Goal: Task Accomplishment & Management: Manage account settings

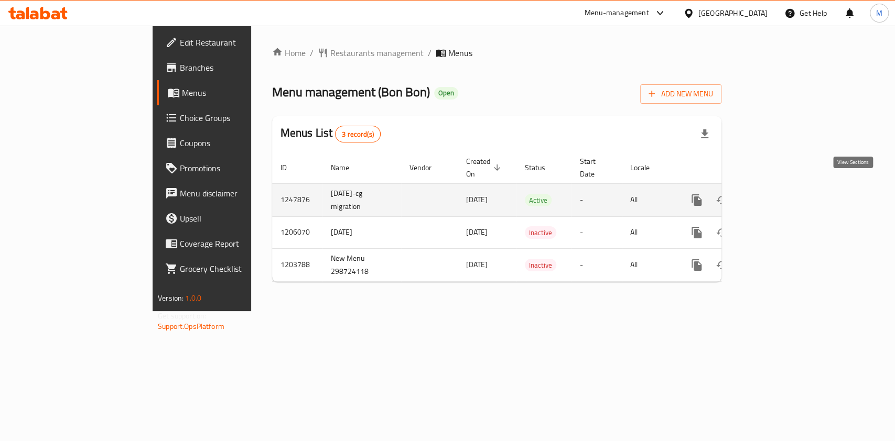
click at [778, 194] on icon "enhanced table" at bounding box center [772, 200] width 13 height 13
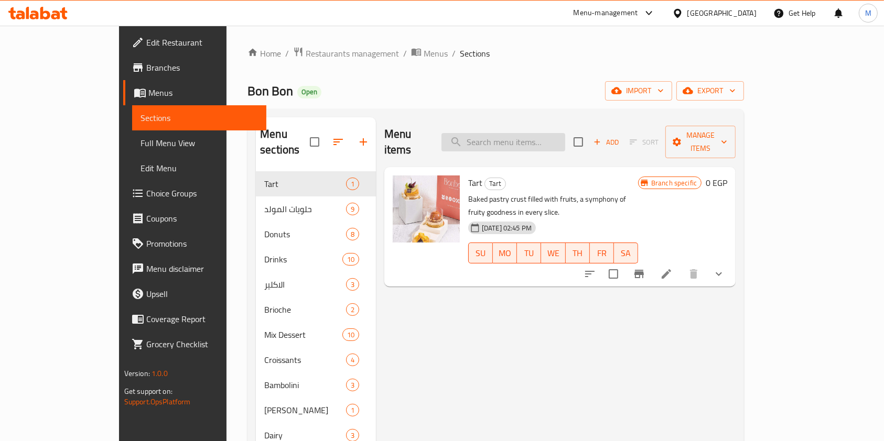
click at [544, 141] on input "search" at bounding box center [503, 142] width 124 height 18
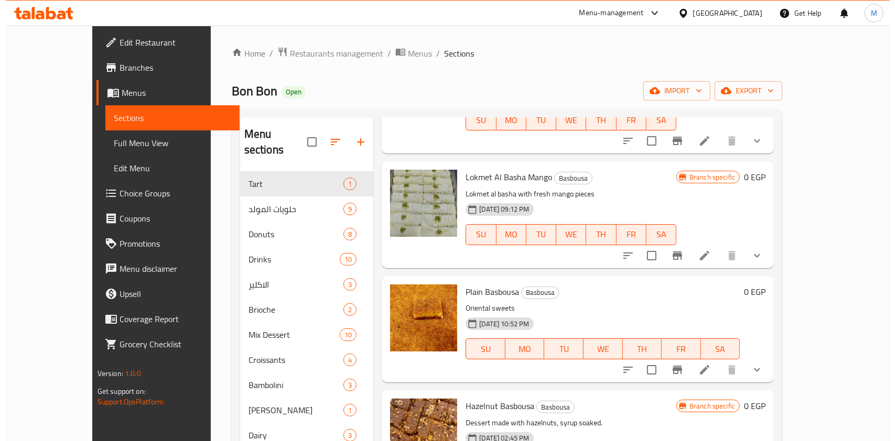
scroll to position [419, 0]
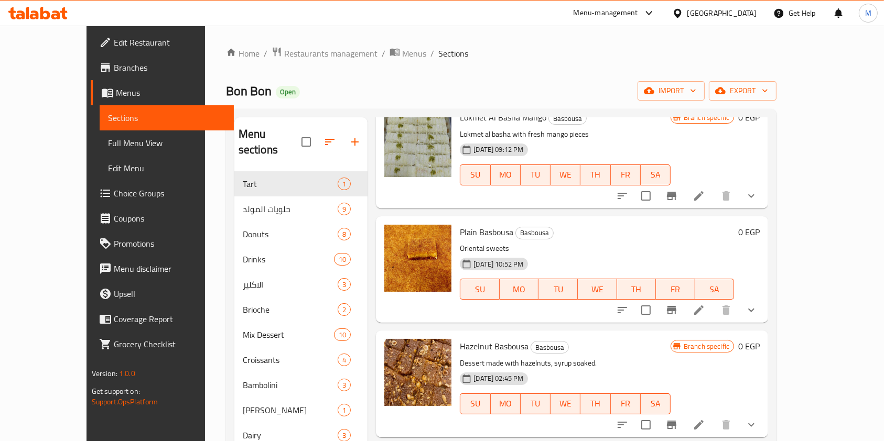
type input "bas"
drag, startPoint x: 834, startPoint y: 289, endPoint x: 829, endPoint y: 291, distance: 6.0
click at [764, 298] on button "show more" at bounding box center [750, 310] width 25 height 25
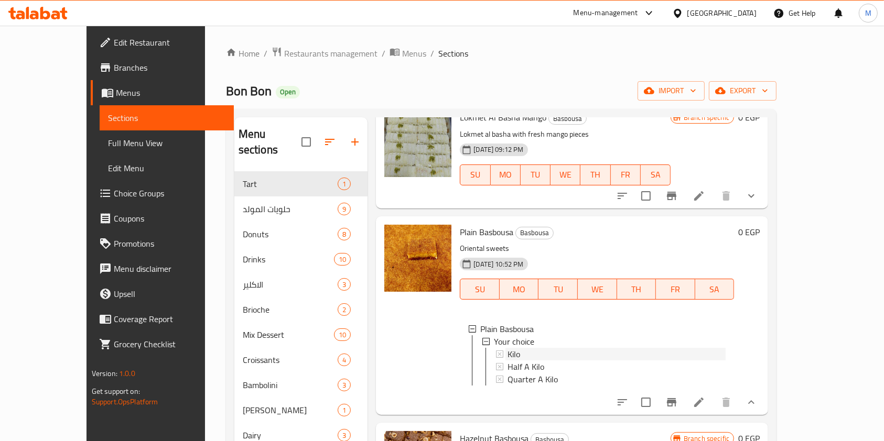
click at [520, 348] on div "Kilo" at bounding box center [616, 354] width 218 height 13
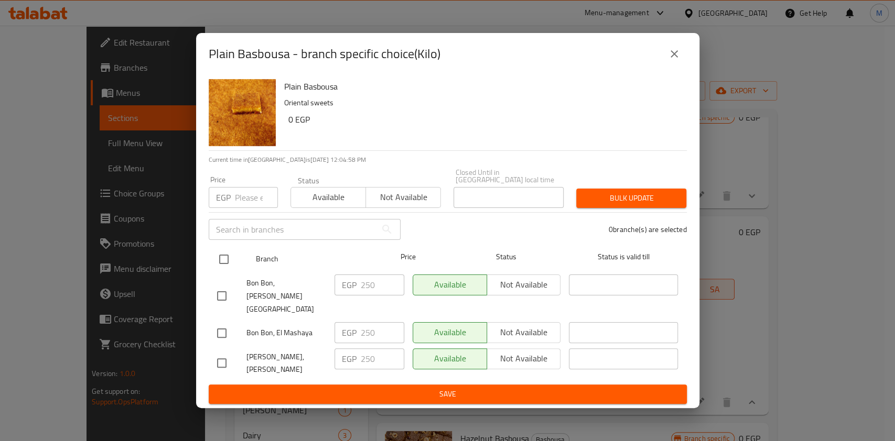
click at [219, 269] on input "checkbox" at bounding box center [224, 259] width 22 height 22
checkbox input "false"
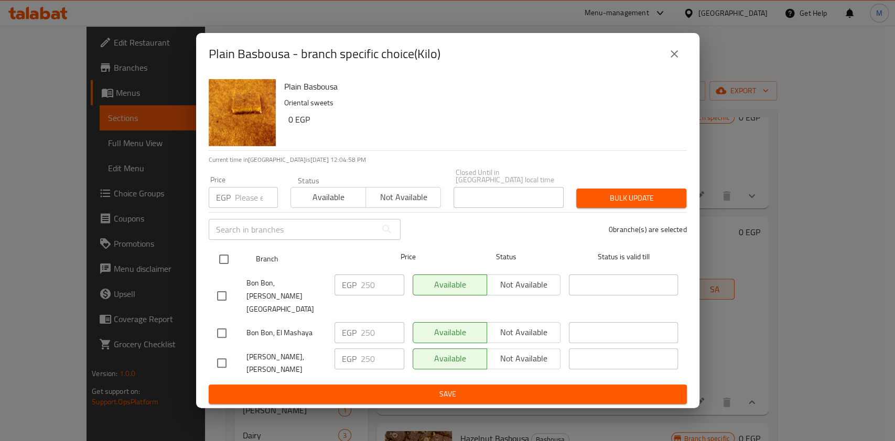
checkbox input "false"
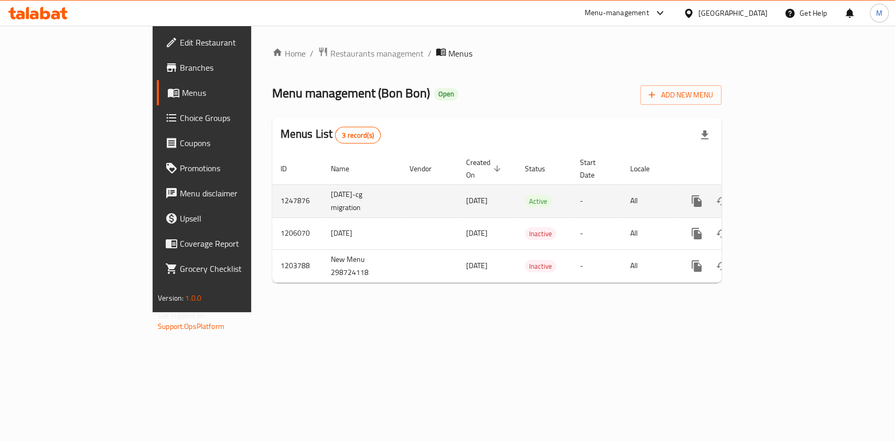
click at [793, 185] on td "enhanced table" at bounding box center [734, 200] width 117 height 33
click at [777, 197] on icon "enhanced table" at bounding box center [771, 201] width 9 height 9
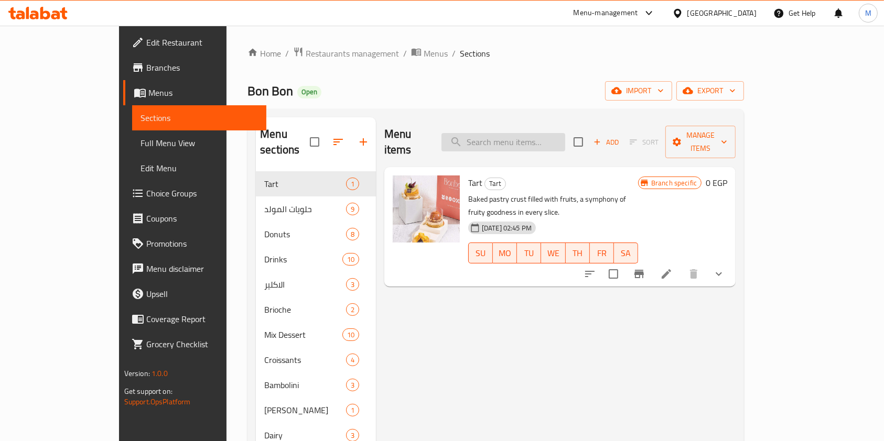
click at [548, 133] on input "search" at bounding box center [503, 142] width 124 height 18
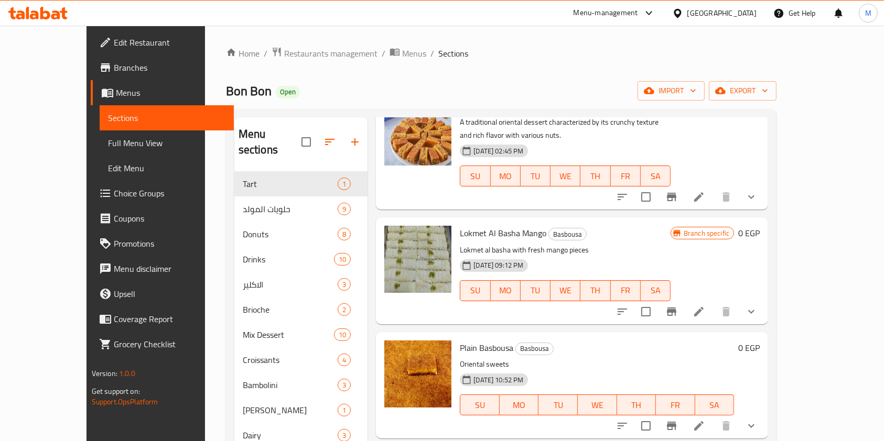
scroll to position [419, 0]
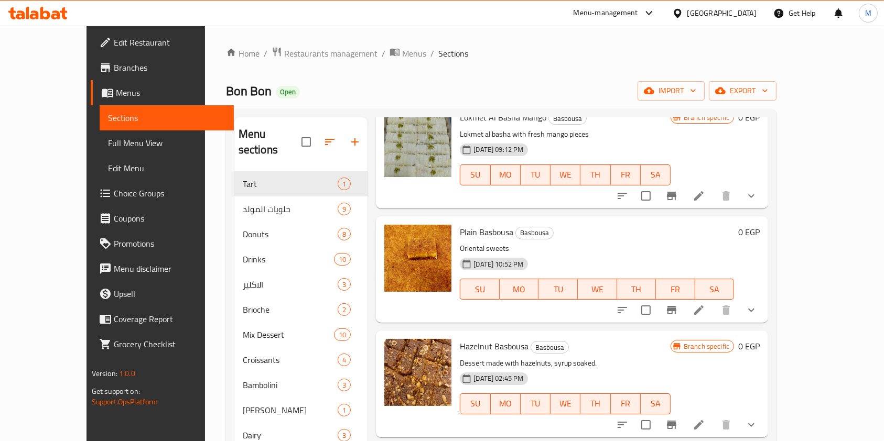
type input "bas"
click at [757, 304] on icon "show more" at bounding box center [751, 310] width 13 height 13
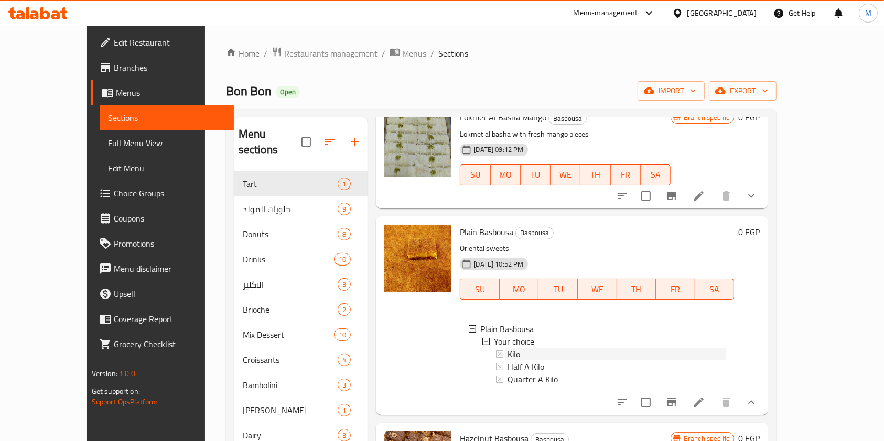
click at [507, 348] on span "Kilo" at bounding box center [513, 354] width 13 height 13
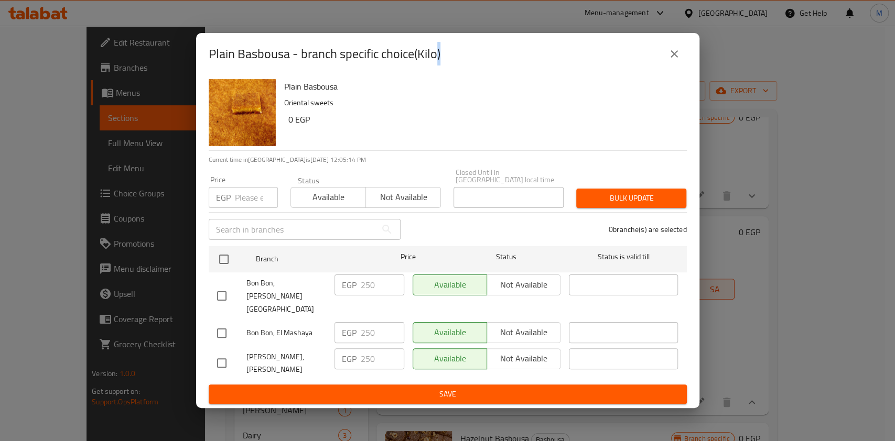
click at [227, 296] on input "checkbox" at bounding box center [222, 296] width 22 height 22
checkbox input "true"
click at [366, 296] on input "250" at bounding box center [382, 285] width 43 height 21
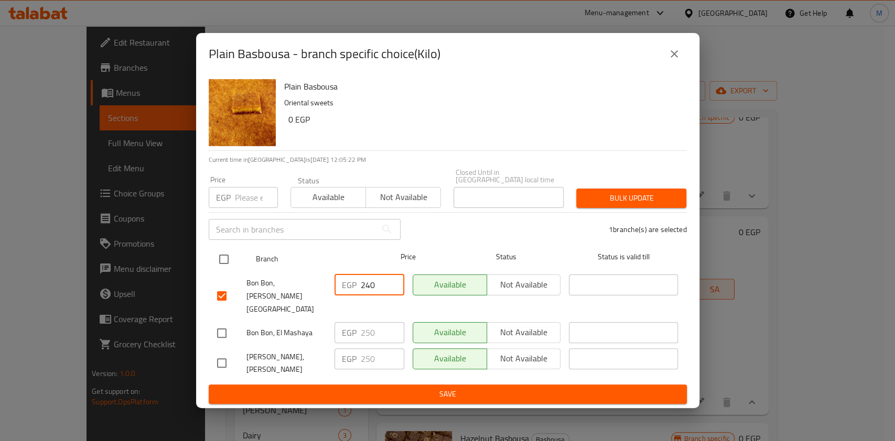
type input "240"
click at [225, 270] on input "checkbox" at bounding box center [224, 259] width 22 height 22
checkbox input "true"
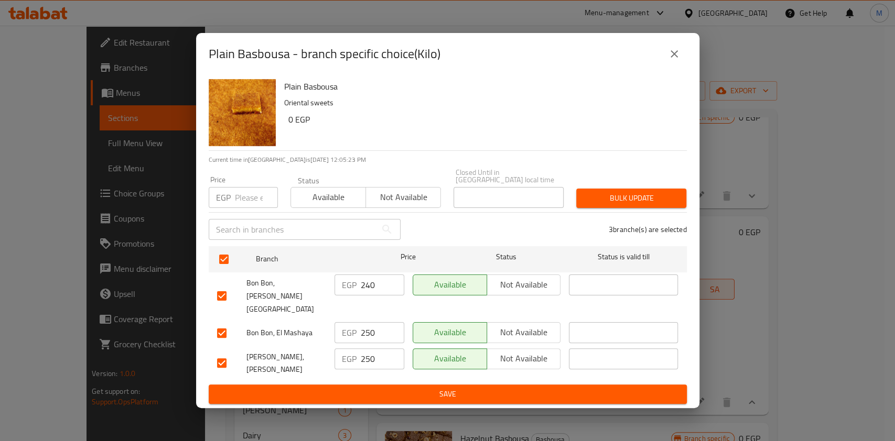
click at [244, 208] on input "number" at bounding box center [256, 197] width 43 height 21
type input "240"
click at [618, 205] on span "Bulk update" at bounding box center [630, 198] width 93 height 13
click at [618, 208] on div at bounding box center [447, 220] width 895 height 441
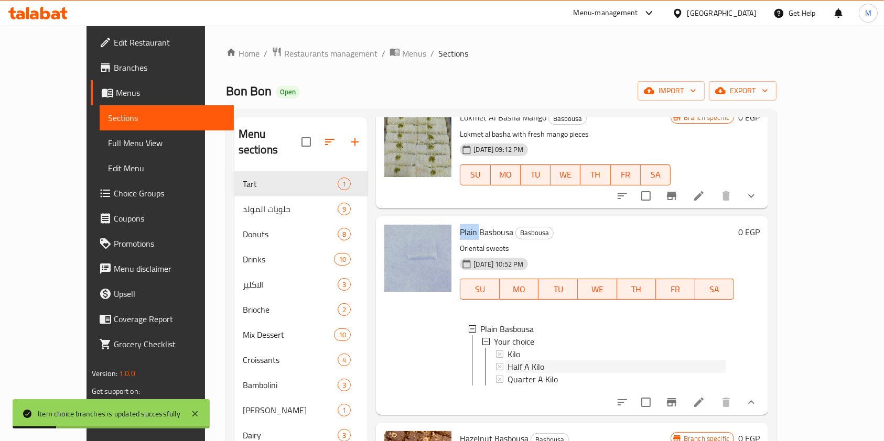
click at [518, 361] on span "Half A Kilo" at bounding box center [525, 367] width 37 height 13
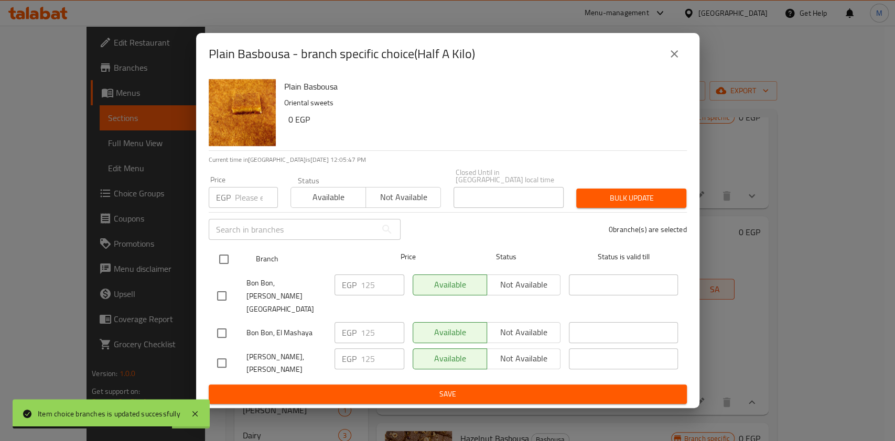
click at [230, 266] on input "checkbox" at bounding box center [224, 259] width 22 height 22
checkbox input "true"
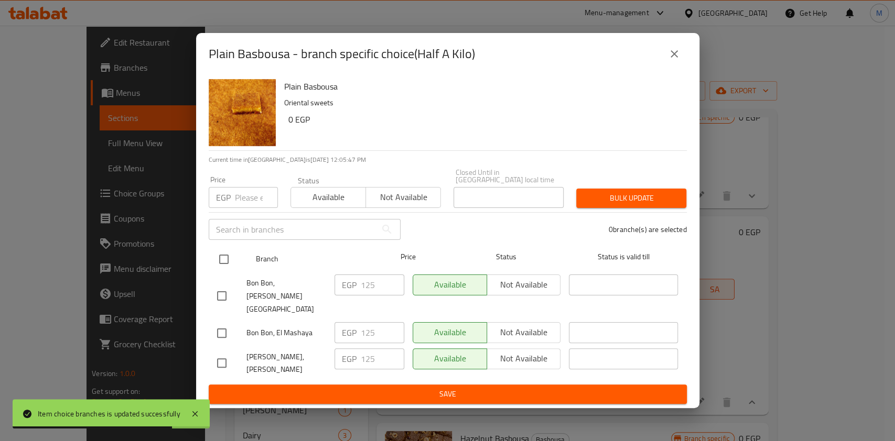
click at [230, 266] on input "checkbox" at bounding box center [224, 259] width 22 height 22
checkbox input "false"
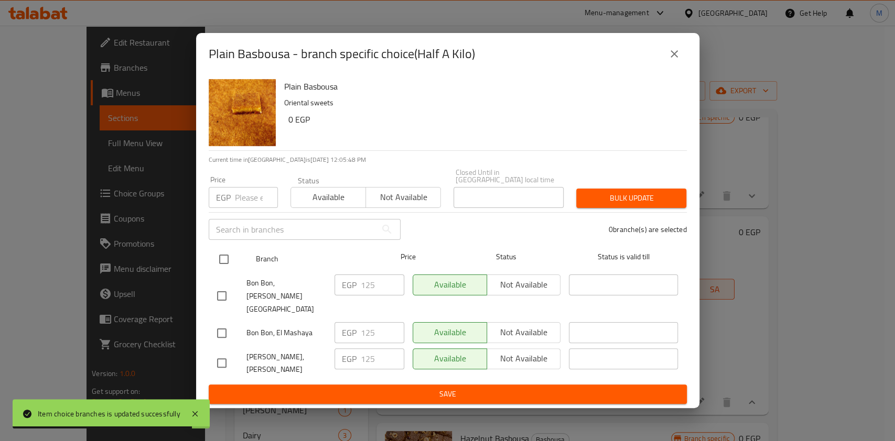
click at [223, 270] on input "checkbox" at bounding box center [224, 259] width 22 height 22
checkbox input "false"
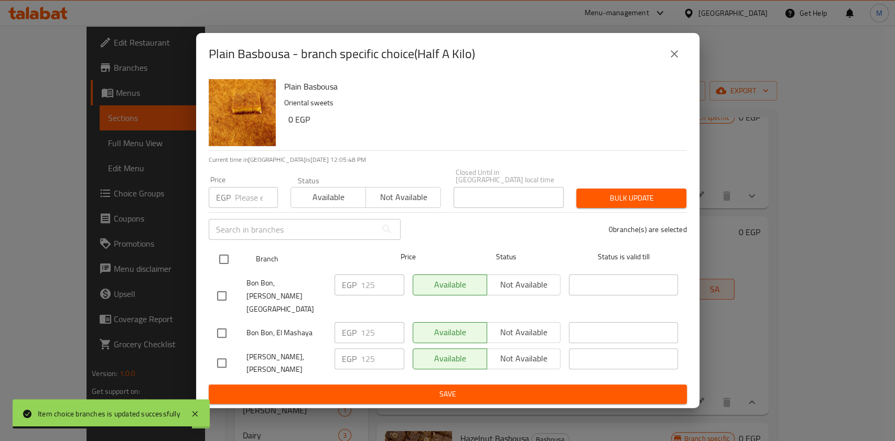
checkbox input "false"
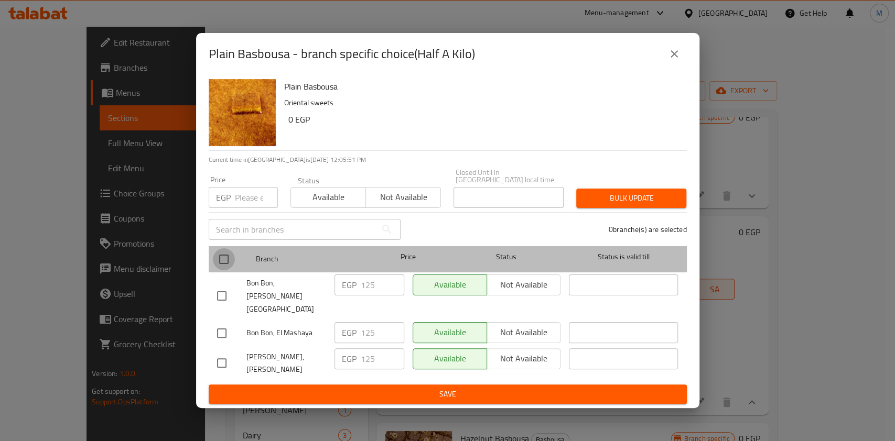
click at [228, 269] on input "checkbox" at bounding box center [224, 259] width 22 height 22
checkbox input "true"
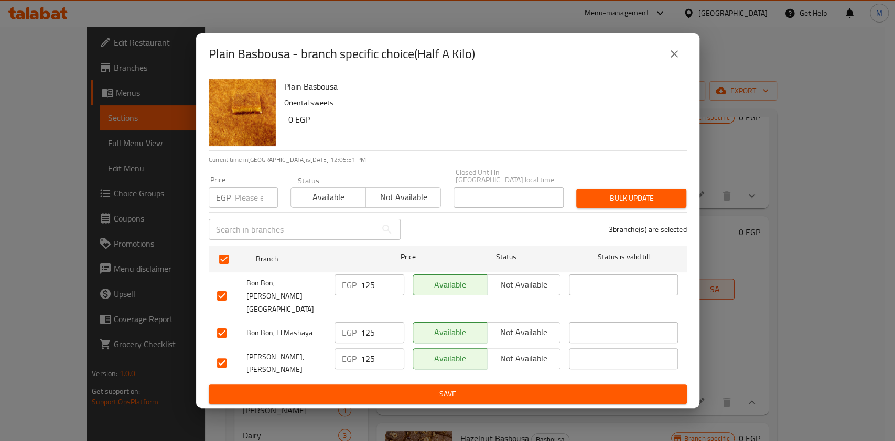
click at [253, 206] on input "number" at bounding box center [256, 197] width 43 height 21
type input "120"
click at [622, 205] on span "Bulk update" at bounding box center [630, 198] width 93 height 13
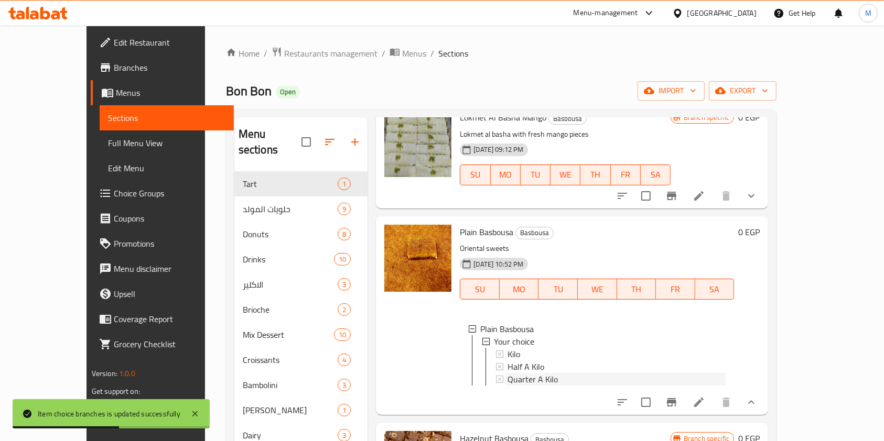
click at [507, 373] on span "Quarter A Kilo" at bounding box center [532, 379] width 50 height 13
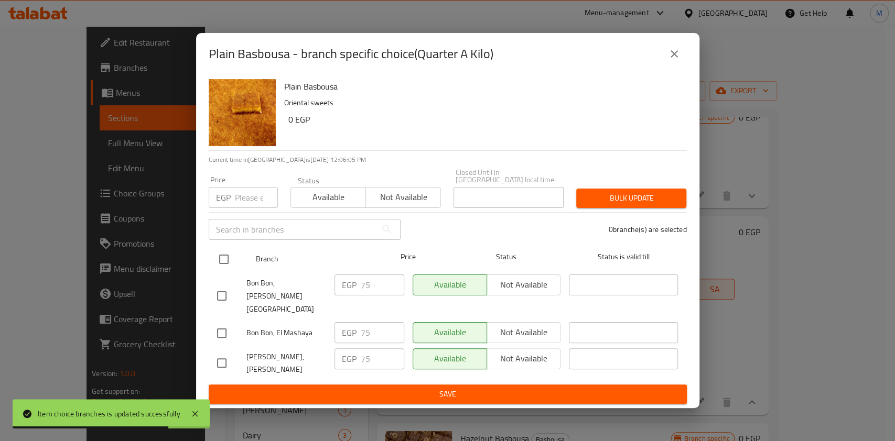
click at [221, 267] on input "checkbox" at bounding box center [224, 259] width 22 height 22
checkbox input "true"
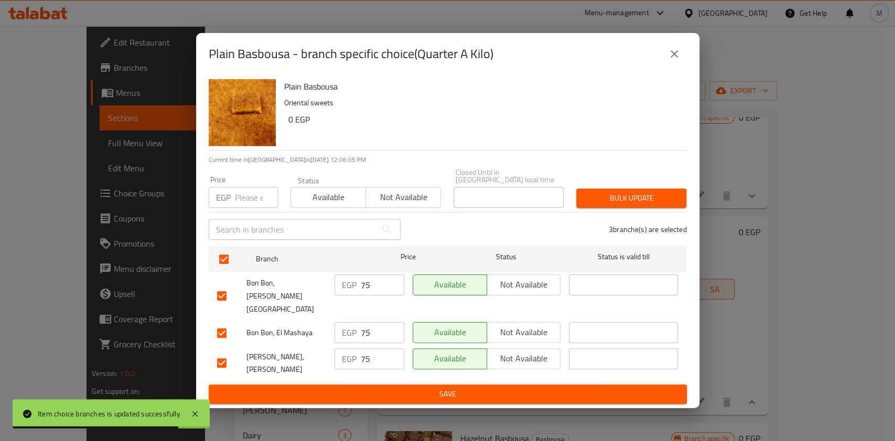
click at [245, 214] on div "Price EGP Price" at bounding box center [243, 192] width 82 height 45
click at [256, 204] on input "number" at bounding box center [256, 197] width 43 height 21
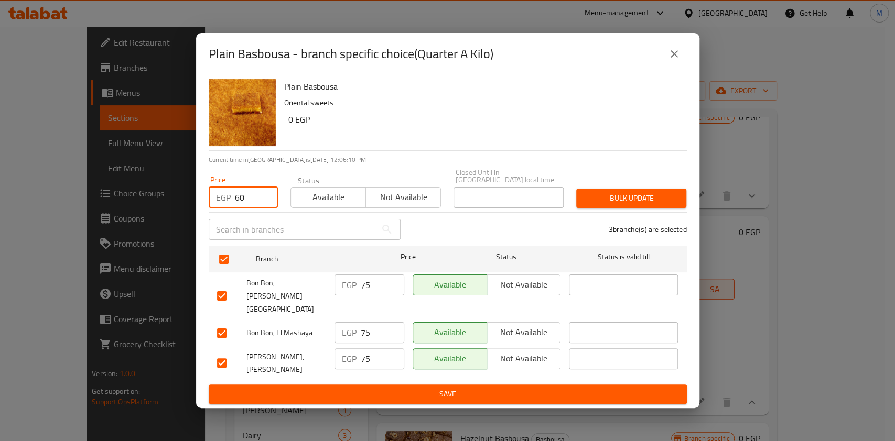
type input "60"
click at [629, 205] on span "Bulk update" at bounding box center [630, 198] width 93 height 13
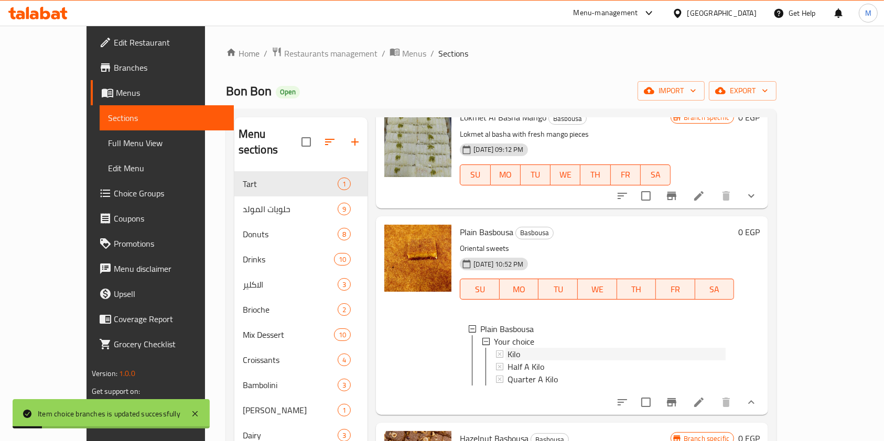
click at [507, 348] on div "Kilo" at bounding box center [616, 354] width 218 height 13
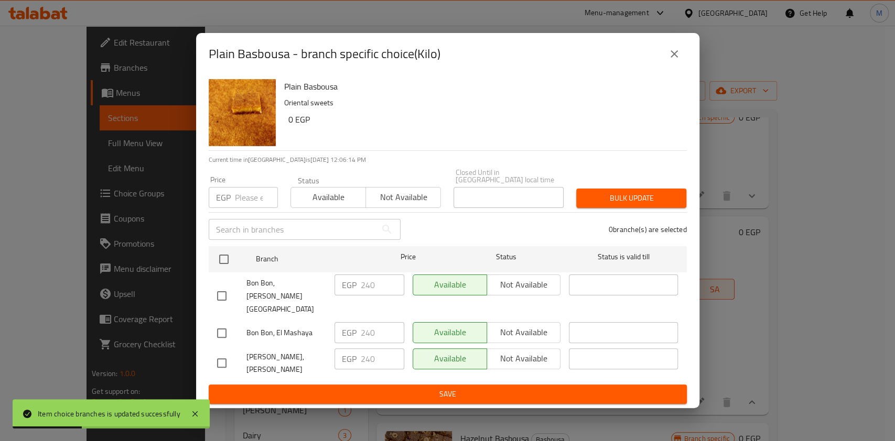
click at [668, 60] on icon "close" at bounding box center [674, 54] width 13 height 13
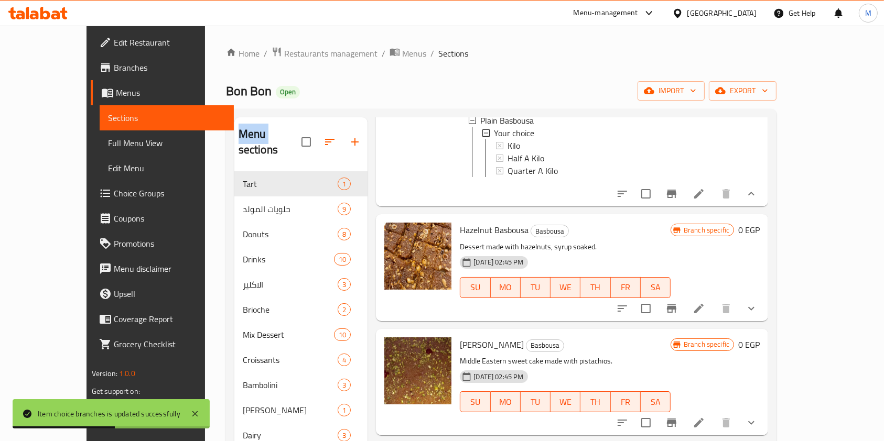
scroll to position [629, 0]
click at [757, 301] on icon "show more" at bounding box center [751, 307] width 13 height 13
click at [759, 287] on div "Branch specific 0 EGP" at bounding box center [714, 267] width 89 height 90
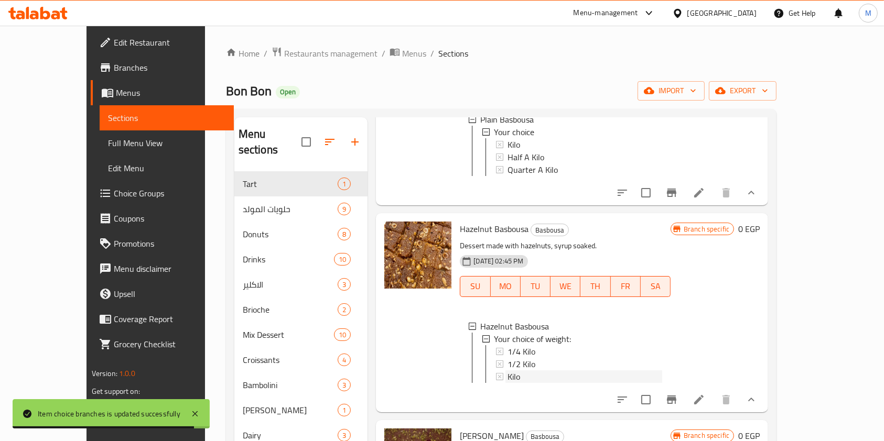
click at [512, 371] on div "Kilo" at bounding box center [584, 377] width 155 height 13
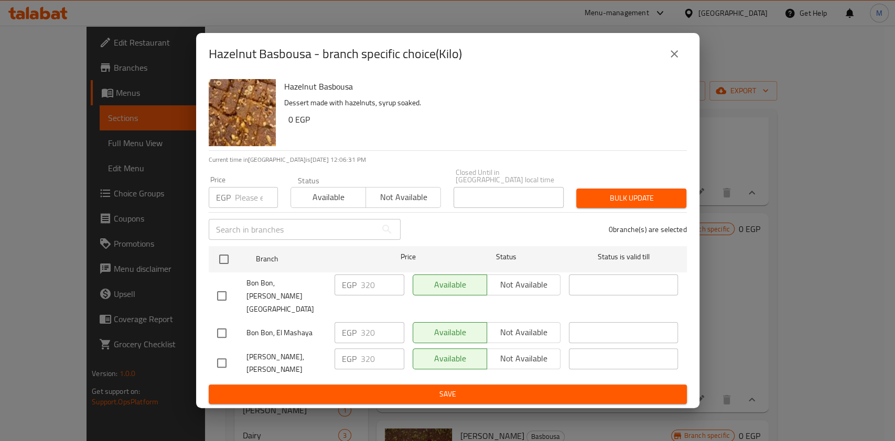
click at [671, 60] on icon "close" at bounding box center [674, 54] width 13 height 13
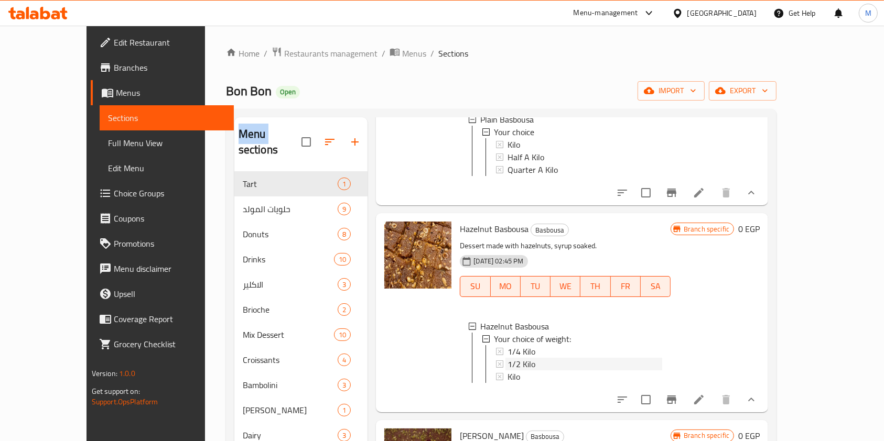
click at [507, 358] on span "1/2 Kilo" at bounding box center [521, 364] width 28 height 13
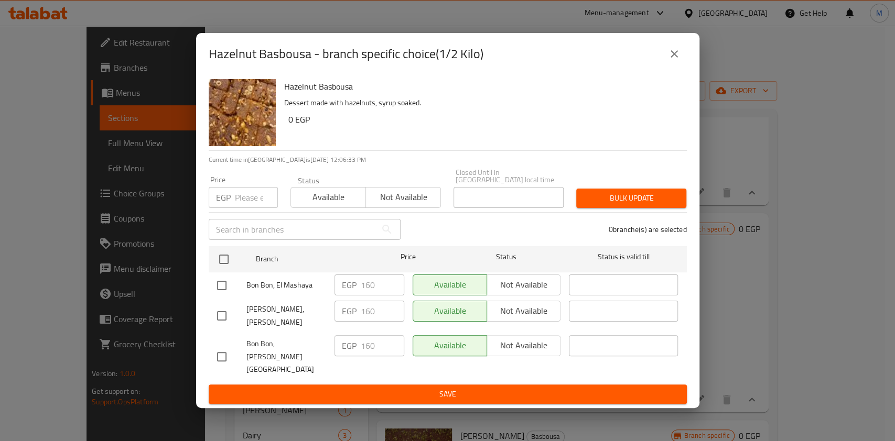
click at [675, 58] on icon "close" at bounding box center [673, 53] width 7 height 7
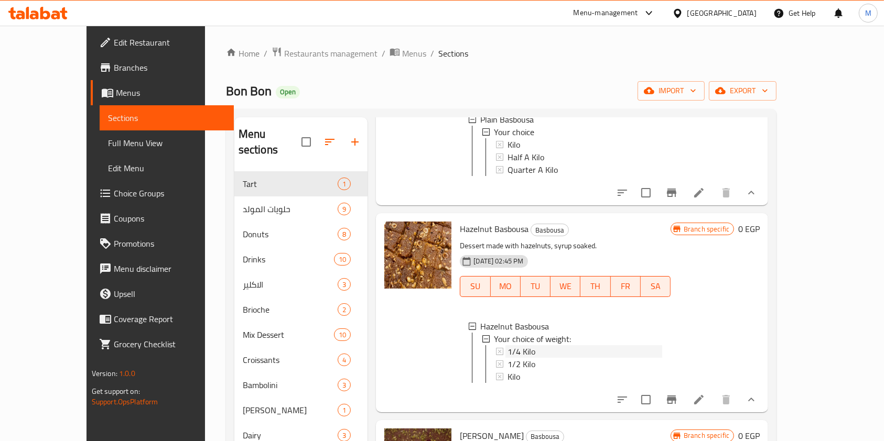
click at [532, 345] on div "1/4 Kilo" at bounding box center [584, 351] width 155 height 13
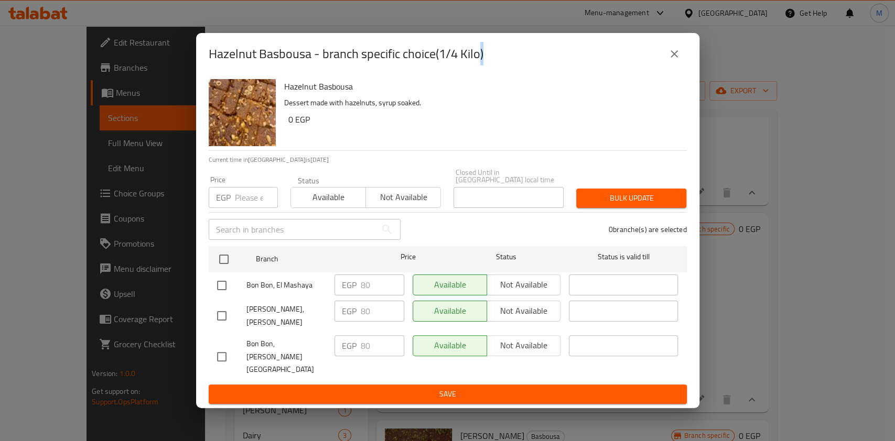
click at [677, 67] on button "close" at bounding box center [673, 53] width 25 height 25
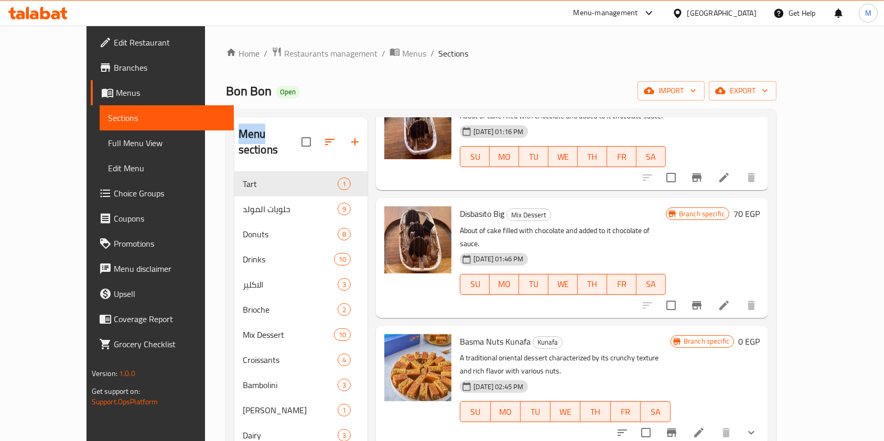
scroll to position [0, 0]
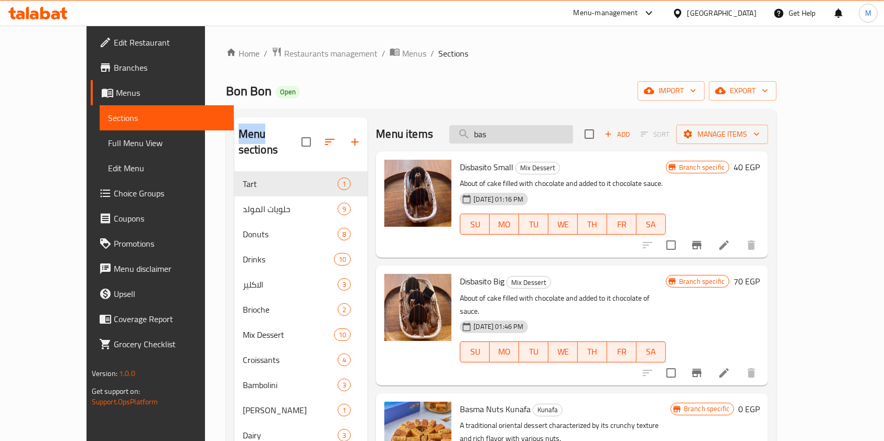
click at [525, 127] on input "bas" at bounding box center [511, 134] width 124 height 18
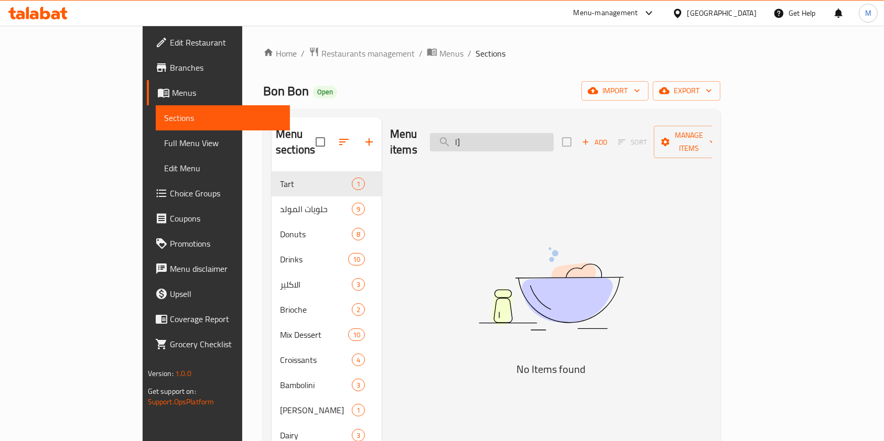
type input "l"
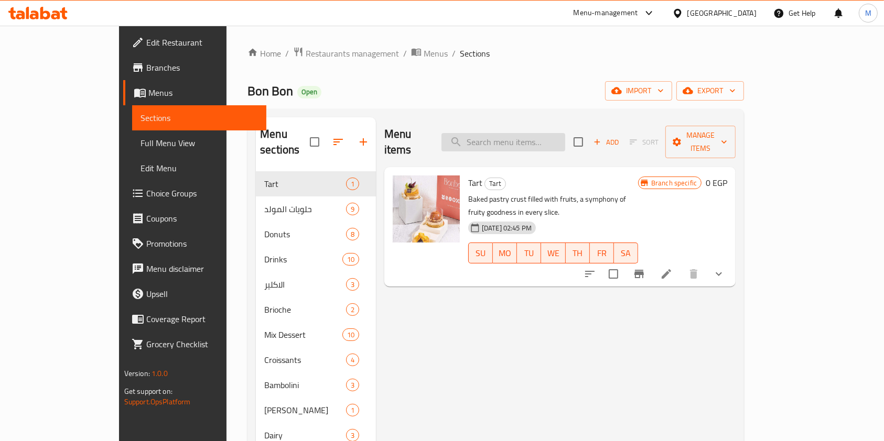
type input "د"
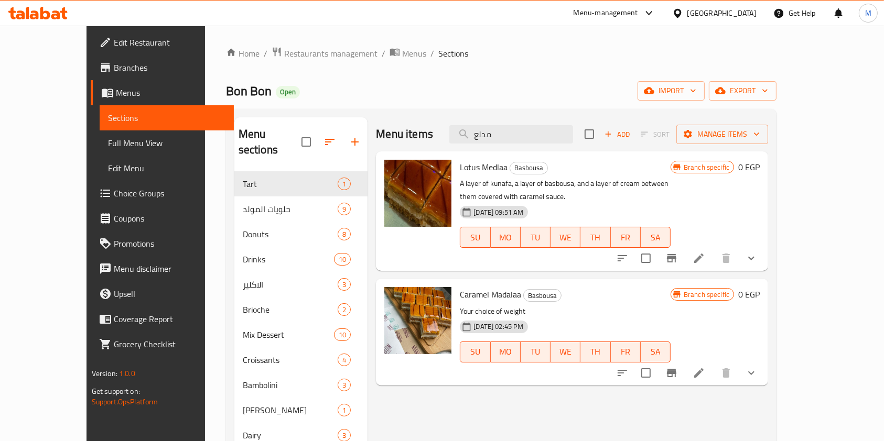
click at [757, 367] on icon "show more" at bounding box center [751, 373] width 13 height 13
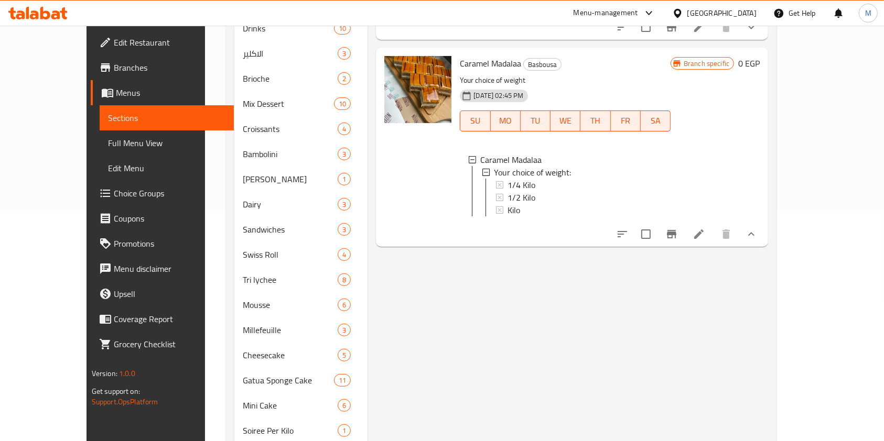
scroll to position [210, 0]
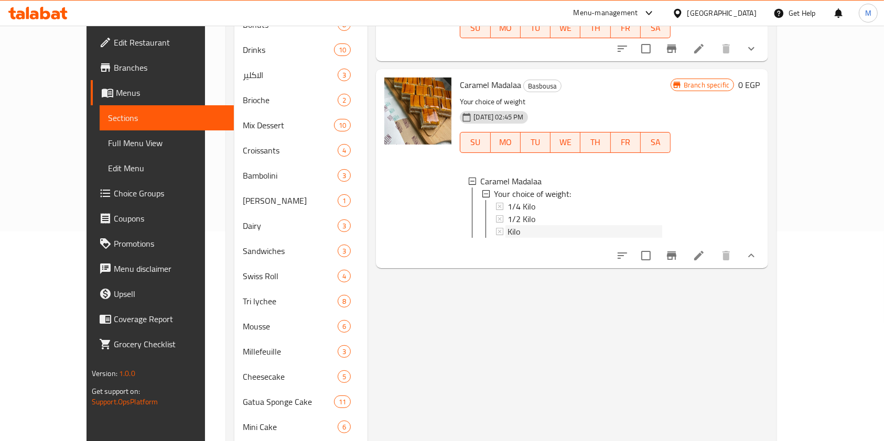
click at [517, 225] on div "Kilo" at bounding box center [584, 231] width 155 height 13
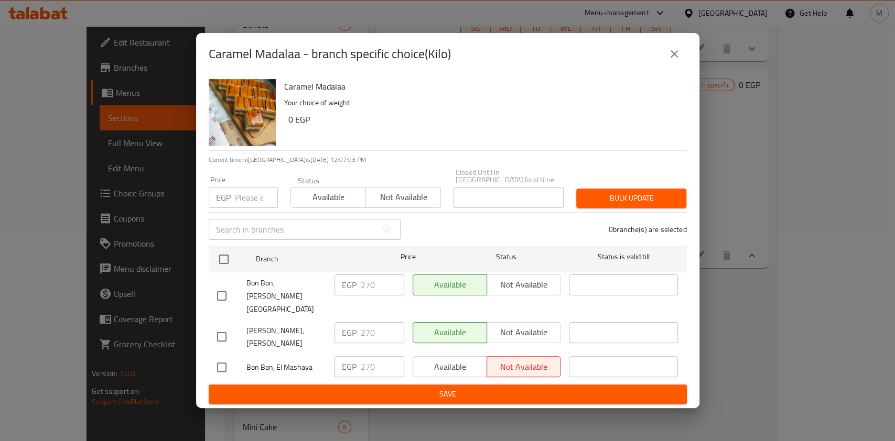
click at [674, 61] on button "close" at bounding box center [673, 53] width 25 height 25
click at [675, 73] on div "[PERSON_NAME] Your choice of weight [DATE] 02:45 PM SU MO TU WE TH FR SA Carame…" at bounding box center [565, 168] width 219 height 190
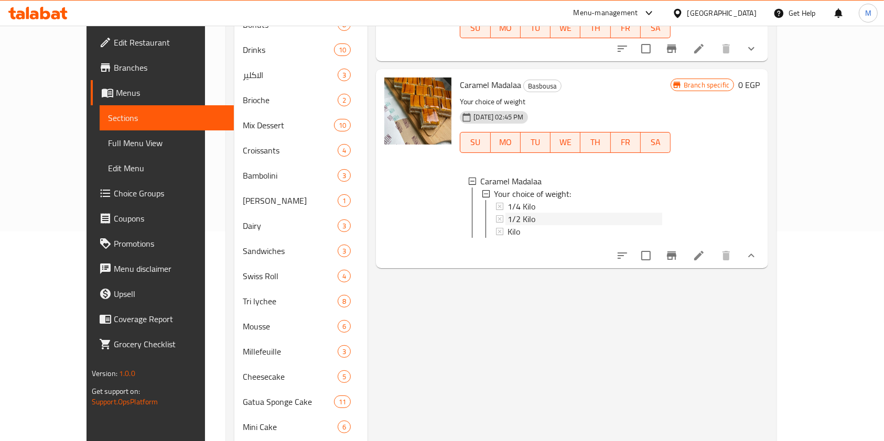
click at [507, 213] on span "1/2 Kilo" at bounding box center [521, 219] width 28 height 13
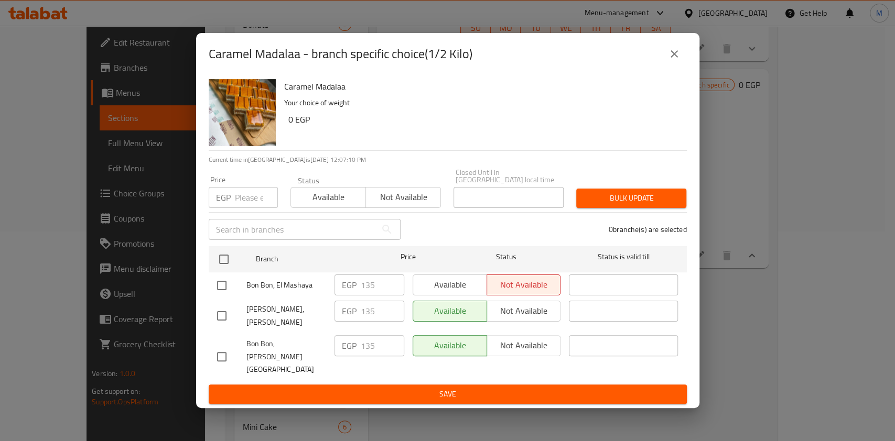
click at [683, 67] on button "close" at bounding box center [673, 53] width 25 height 25
click at [671, 78] on h6 "Caramel [PERSON_NAME]" at bounding box center [565, 85] width 211 height 15
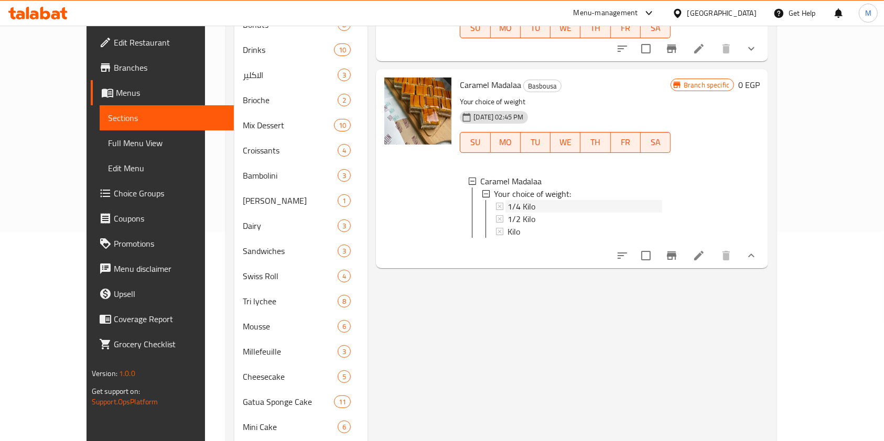
click at [537, 200] on div "1/4 Kilo" at bounding box center [584, 206] width 155 height 13
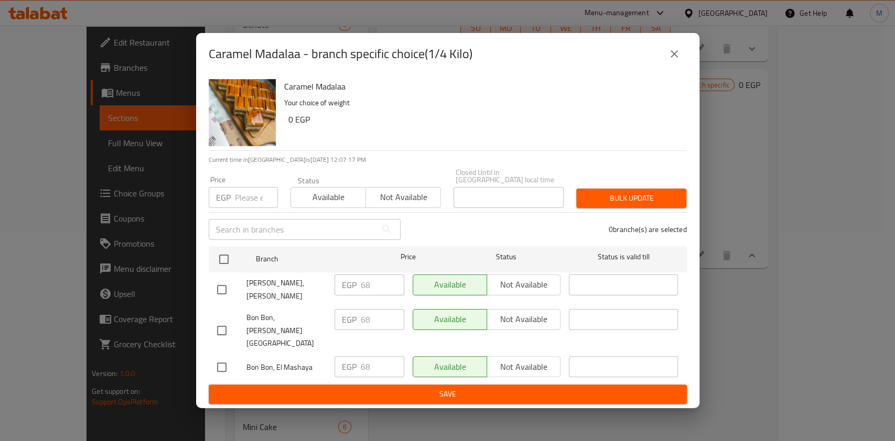
click at [676, 64] on button "close" at bounding box center [673, 53] width 25 height 25
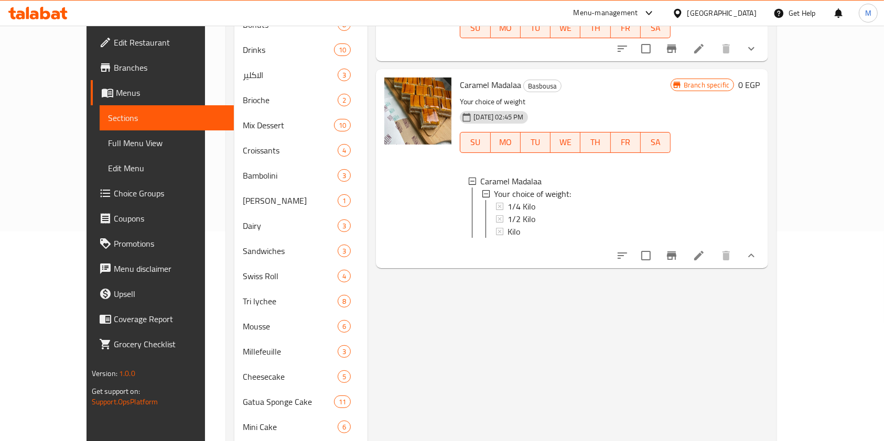
click at [675, 73] on div "[PERSON_NAME] Your choice of weight [DATE] 02:45 PM SU MO TU WE TH FR SA Carame…" at bounding box center [564, 168] width 219 height 190
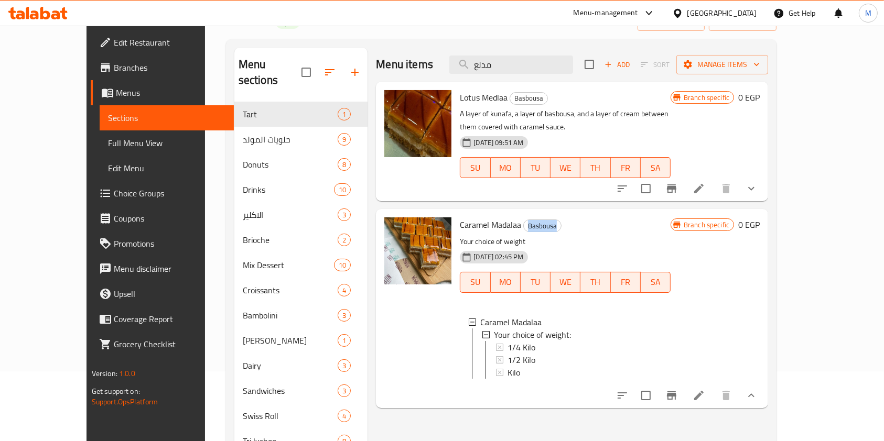
scroll to position [0, 0]
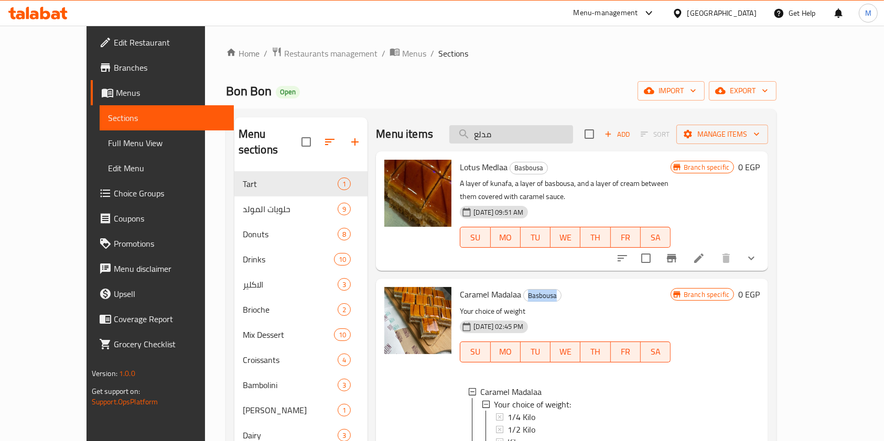
click at [525, 140] on input "مدلع" at bounding box center [511, 134] width 124 height 18
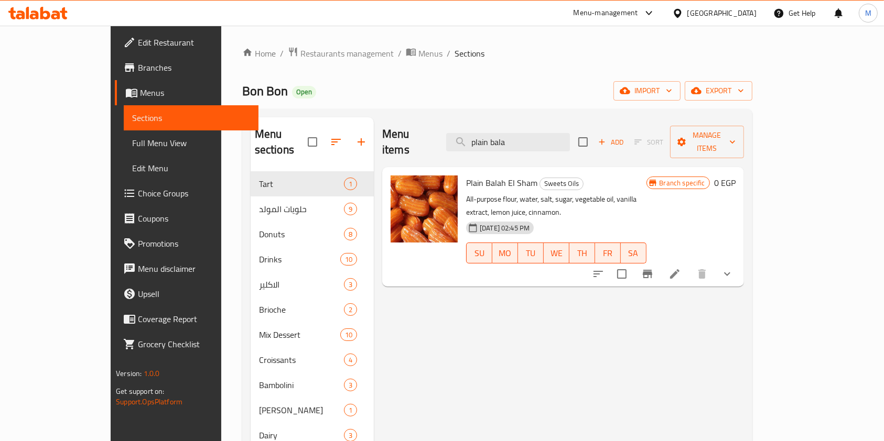
type input "plain bala"
click at [744, 247] on div "Plain Balah El Sham Sweets Oils All-purpose flour, water, salt, sugar, vegetabl…" at bounding box center [563, 226] width 362 height 119
click at [733, 268] on icon "show more" at bounding box center [727, 274] width 13 height 13
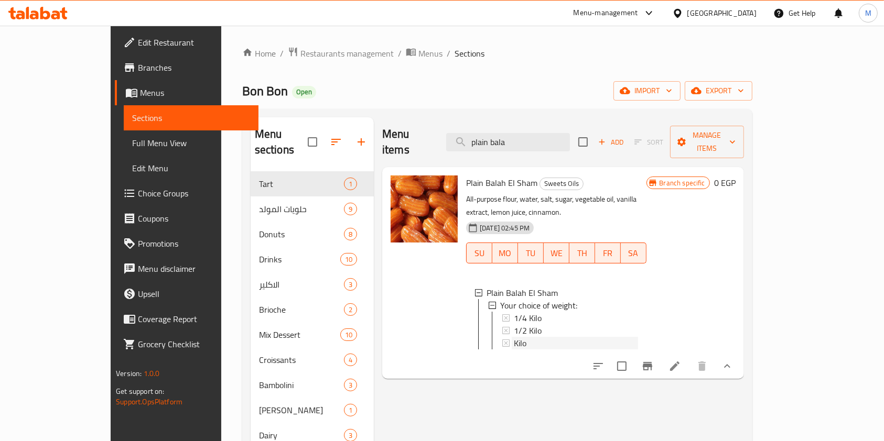
click at [514, 337] on span "Kilo" at bounding box center [520, 343] width 13 height 13
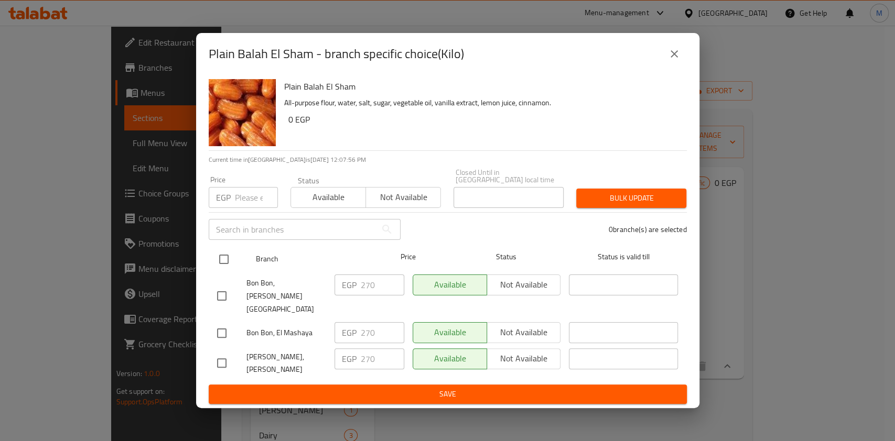
click at [227, 265] on input "checkbox" at bounding box center [224, 259] width 22 height 22
checkbox input "true"
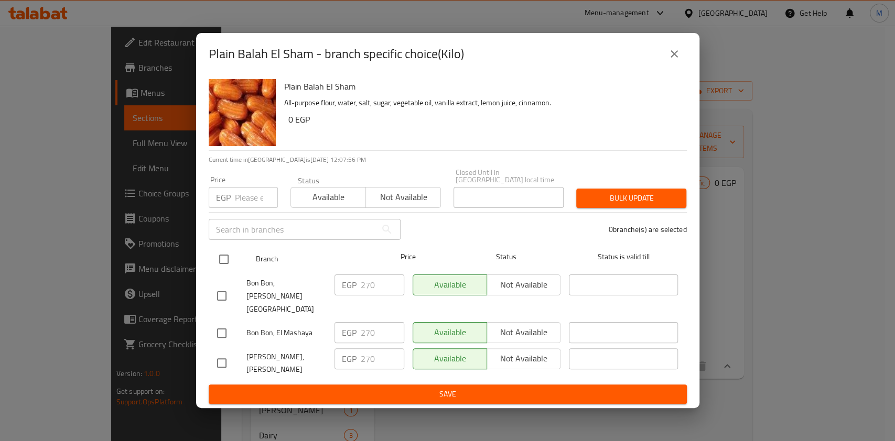
click at [227, 265] on input "checkbox" at bounding box center [224, 259] width 22 height 22
checkbox input "false"
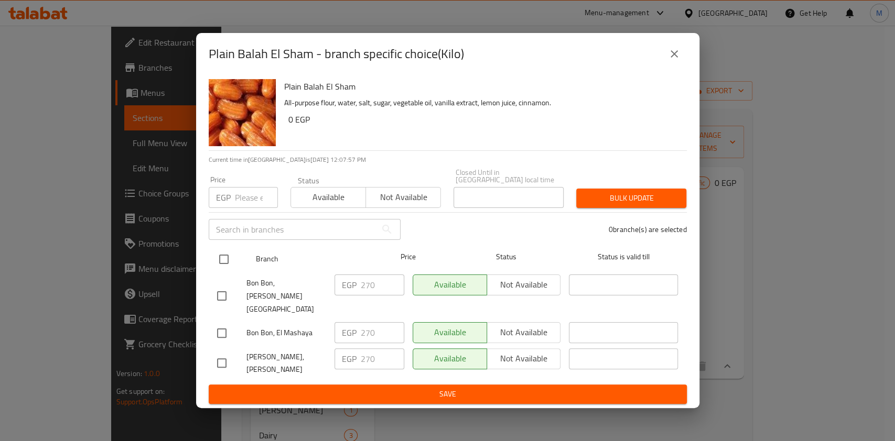
click at [229, 268] on input "checkbox" at bounding box center [224, 259] width 22 height 22
checkbox input "true"
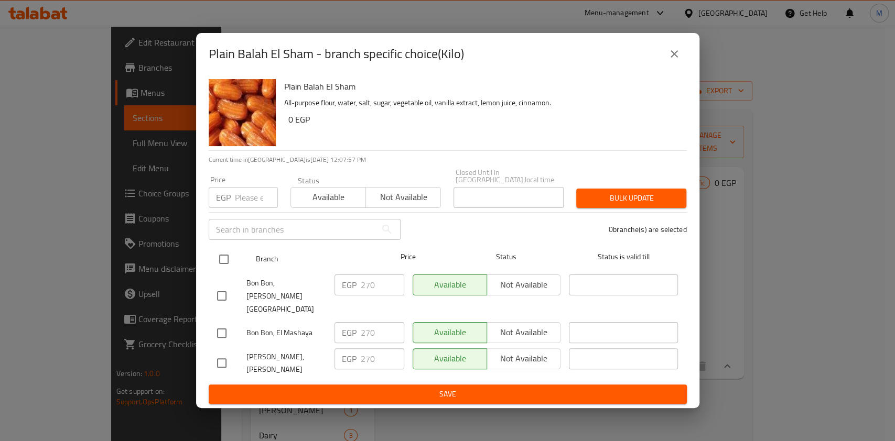
click at [229, 268] on input "checkbox" at bounding box center [224, 259] width 22 height 22
checkbox input "false"
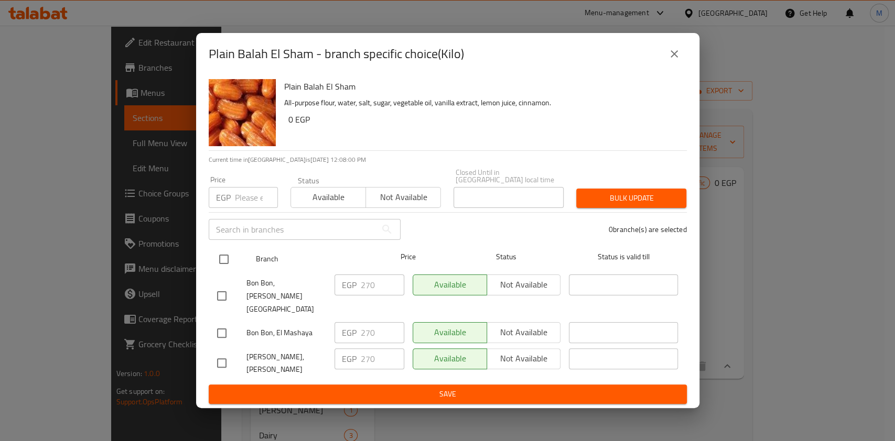
click at [228, 270] on input "checkbox" at bounding box center [224, 259] width 22 height 22
checkbox input "true"
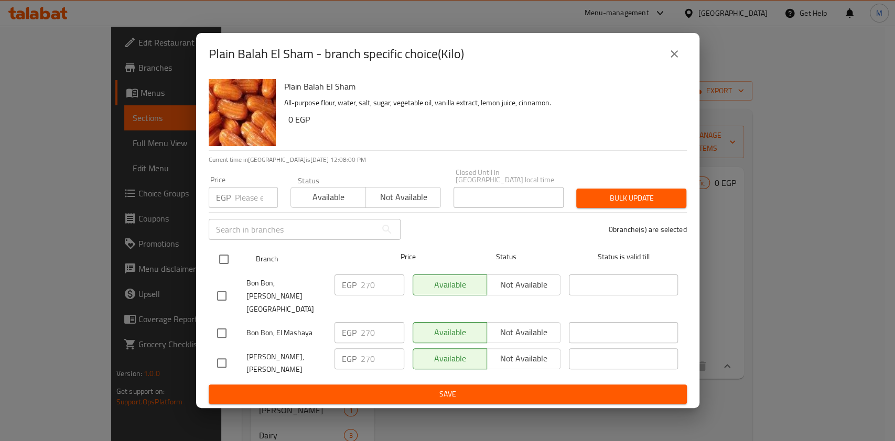
click at [228, 270] on input "checkbox" at bounding box center [224, 259] width 22 height 22
checkbox input "false"
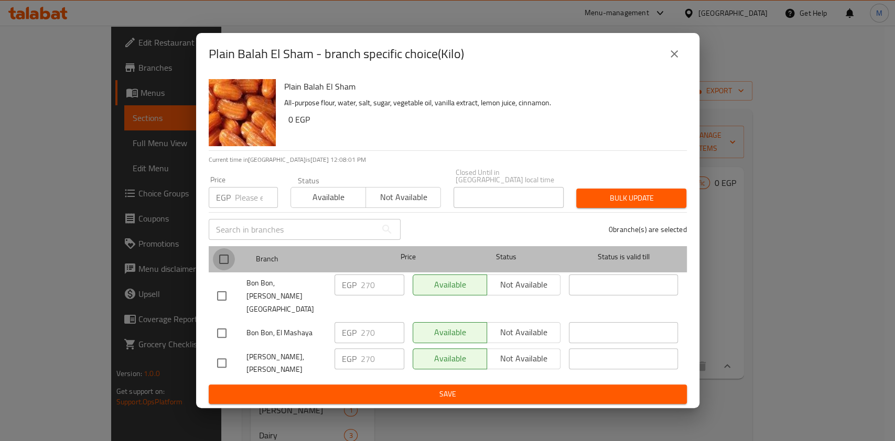
click at [231, 270] on input "checkbox" at bounding box center [224, 259] width 22 height 22
checkbox input "false"
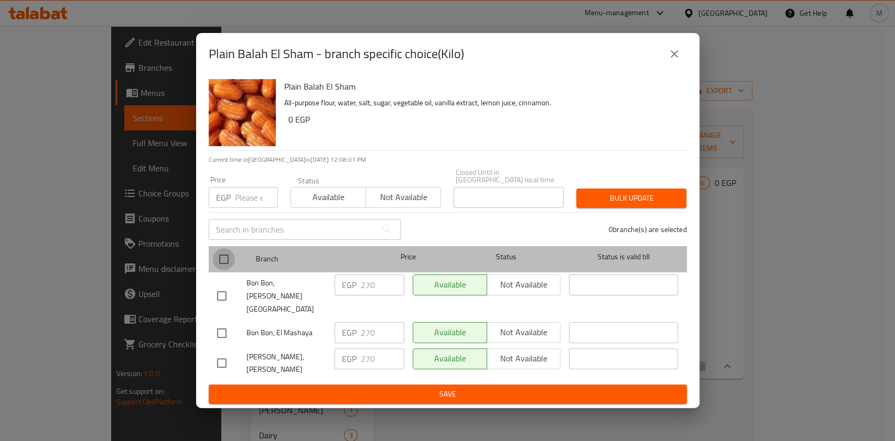
checkbox input "false"
click at [230, 270] on input "checkbox" at bounding box center [224, 259] width 22 height 22
checkbox input "true"
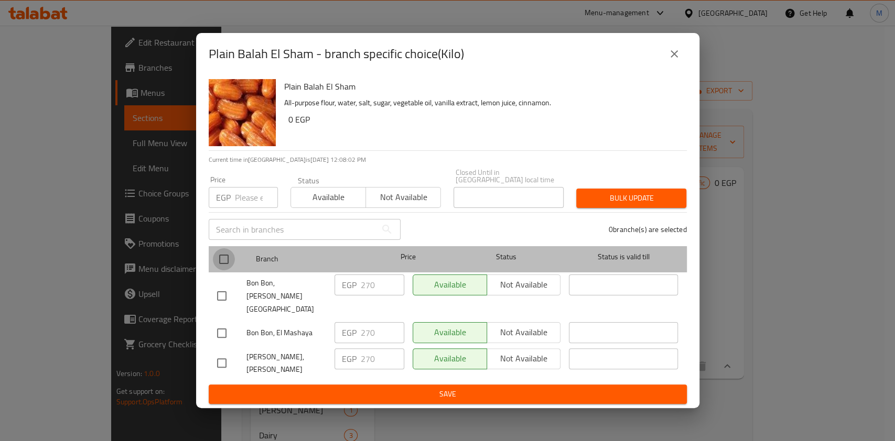
checkbox input "true"
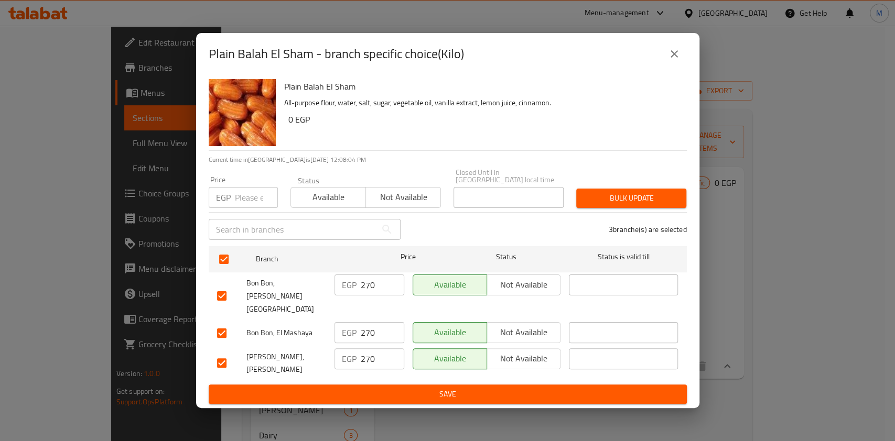
click at [247, 208] on input "number" at bounding box center [256, 197] width 43 height 21
type input "220"
click at [627, 205] on span "Bulk update" at bounding box center [630, 198] width 93 height 13
click at [627, 208] on div at bounding box center [447, 220] width 895 height 441
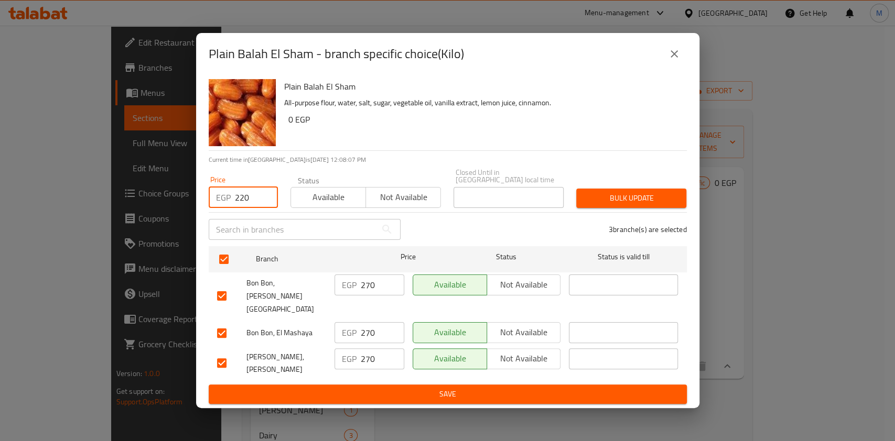
click at [627, 208] on div at bounding box center [447, 220] width 895 height 441
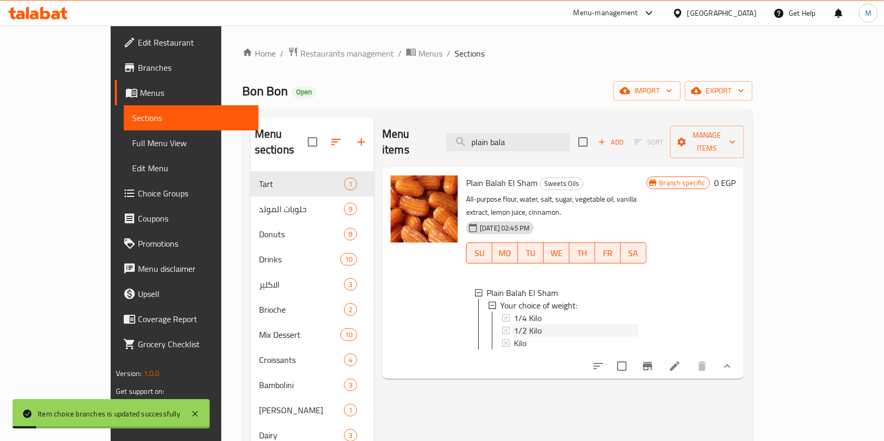
click at [514, 324] on span "1/2 Kilo" at bounding box center [528, 330] width 28 height 13
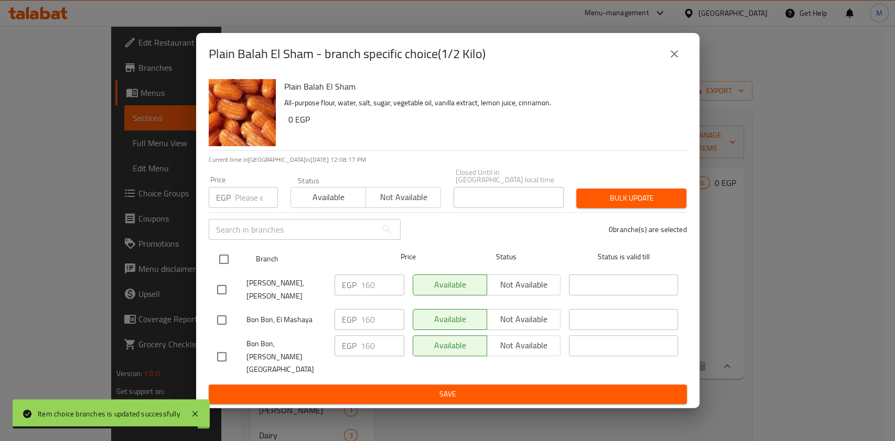
click at [225, 267] on input "checkbox" at bounding box center [224, 259] width 22 height 22
checkbox input "false"
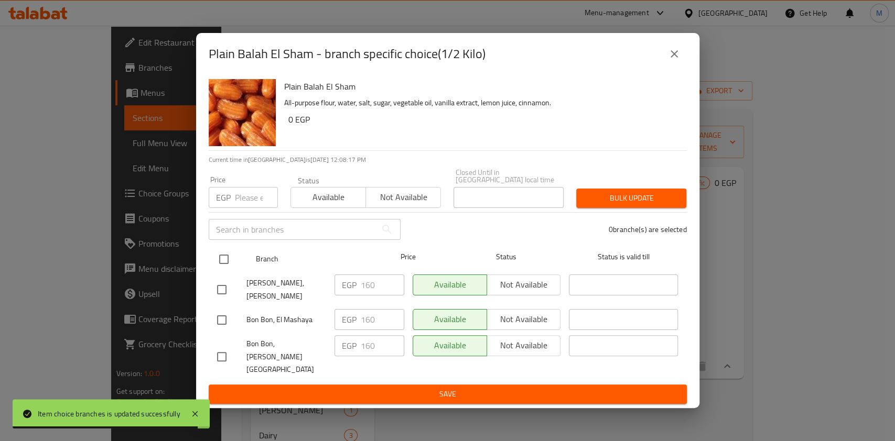
checkbox input "false"
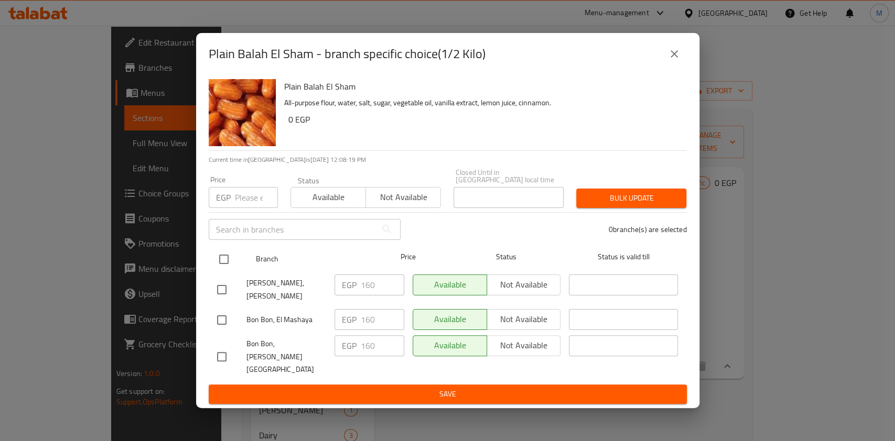
click at [222, 263] on input "checkbox" at bounding box center [224, 259] width 22 height 22
checkbox input "true"
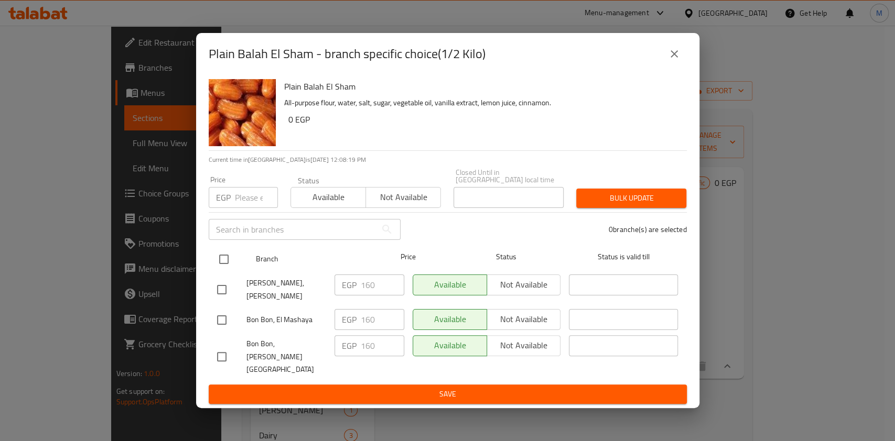
checkbox input "true"
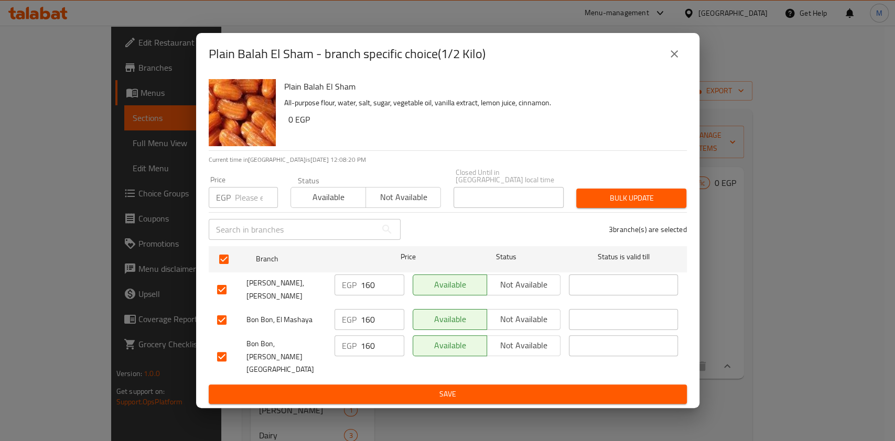
click at [240, 206] on input "number" at bounding box center [256, 197] width 43 height 21
type input "110"
click at [643, 205] on span "Bulk update" at bounding box center [630, 198] width 93 height 13
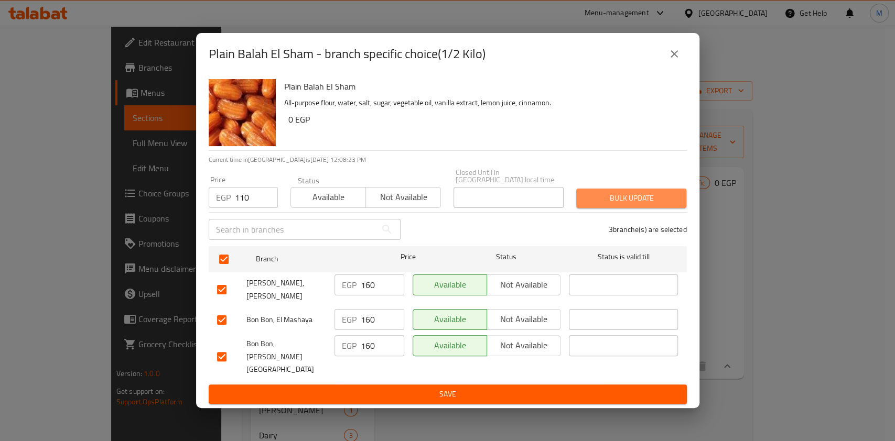
click at [643, 213] on div at bounding box center [447, 220] width 895 height 441
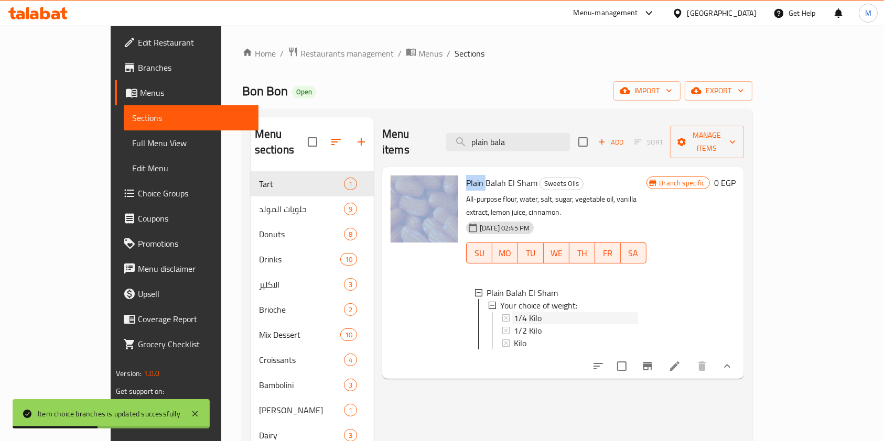
click at [514, 312] on span "1/4 Kilo" at bounding box center [528, 318] width 28 height 13
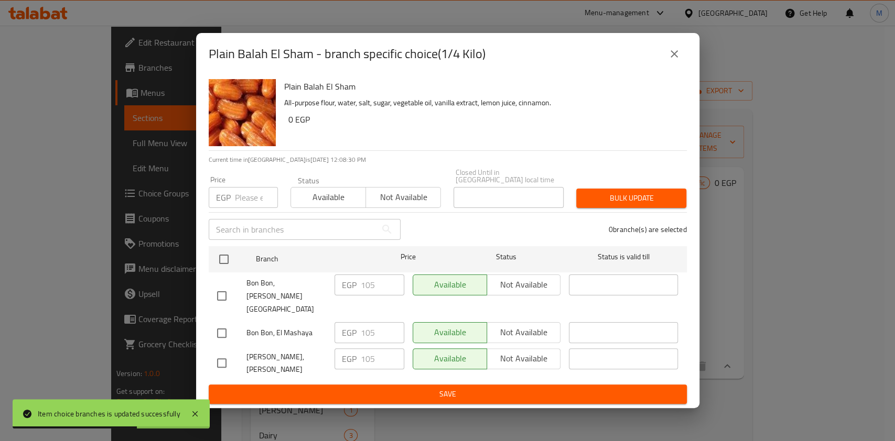
click at [225, 296] on input "checkbox" at bounding box center [222, 296] width 22 height 22
checkbox input "true"
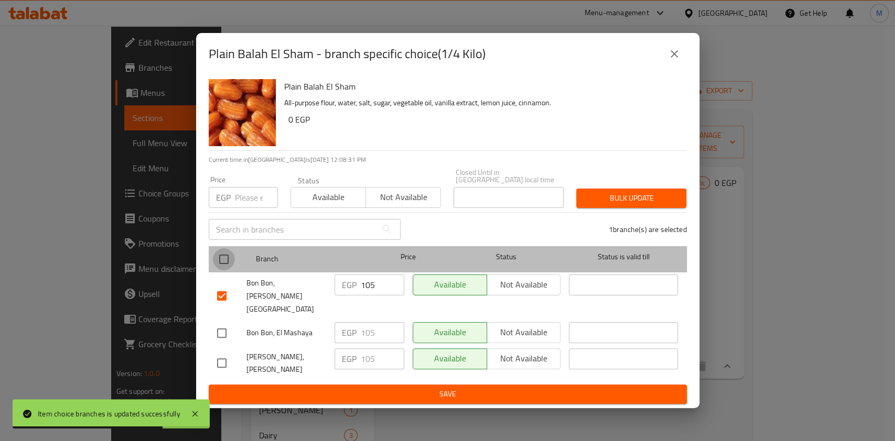
click at [228, 268] on input "checkbox" at bounding box center [224, 259] width 22 height 22
checkbox input "true"
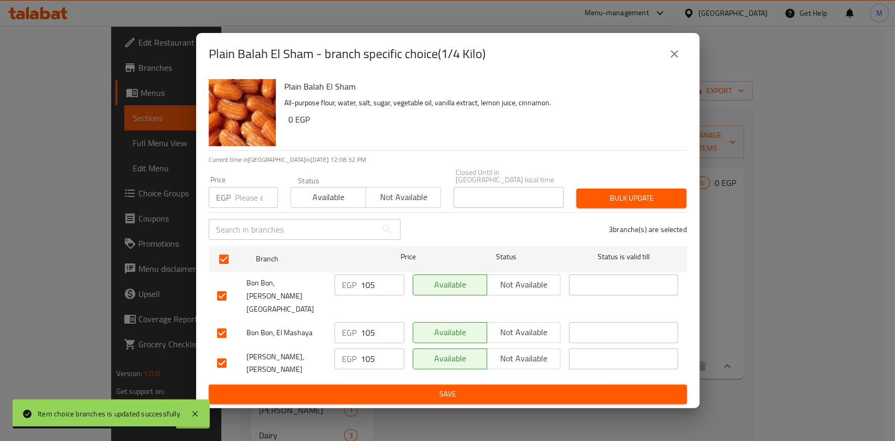
click at [250, 208] on input "number" at bounding box center [256, 197] width 43 height 21
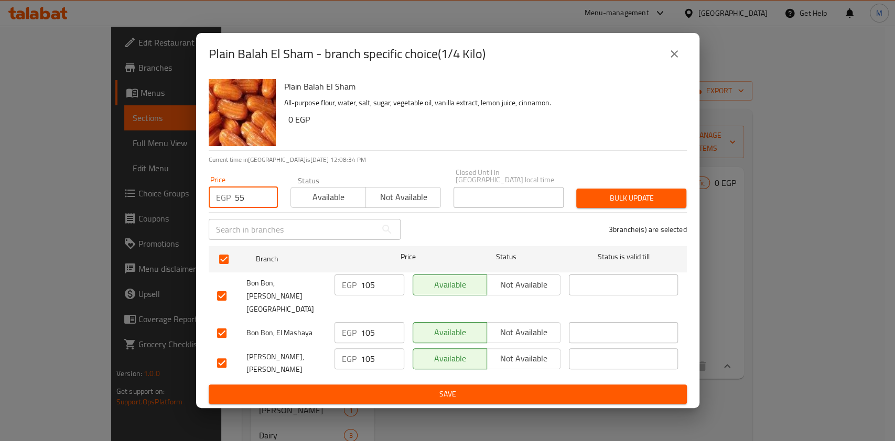
type input "55"
click at [643, 199] on div "Bulk update" at bounding box center [631, 198] width 123 height 32
click at [641, 201] on button "Bulk update" at bounding box center [631, 198] width 110 height 19
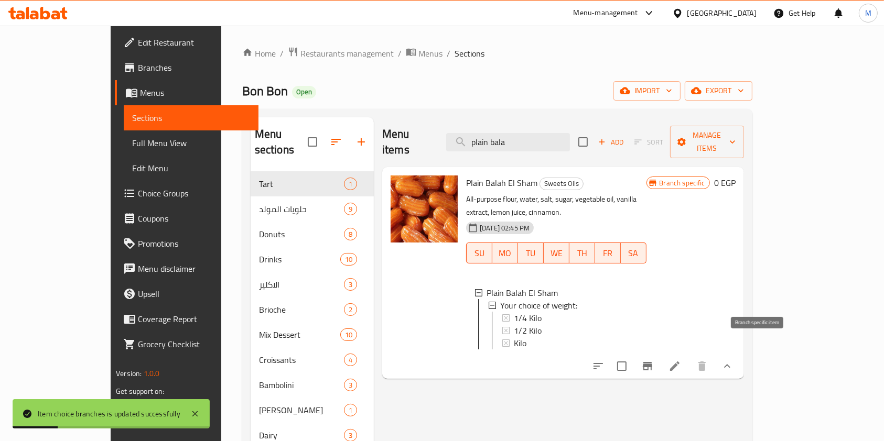
click at [660, 357] on button "Branch-specific-item" at bounding box center [647, 366] width 25 height 25
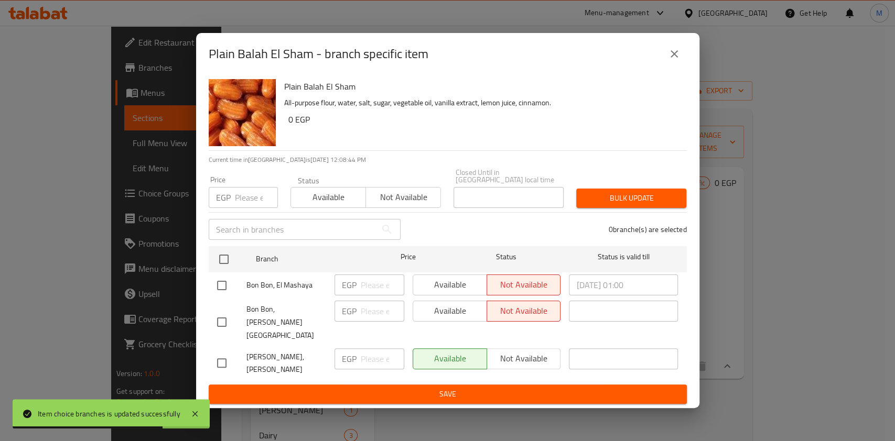
click at [225, 291] on input "checkbox" at bounding box center [222, 286] width 22 height 22
checkbox input "true"
click at [474, 292] on span "Available" at bounding box center [450, 284] width 66 height 15
click at [597, 388] on span "Save" at bounding box center [447, 394] width 461 height 13
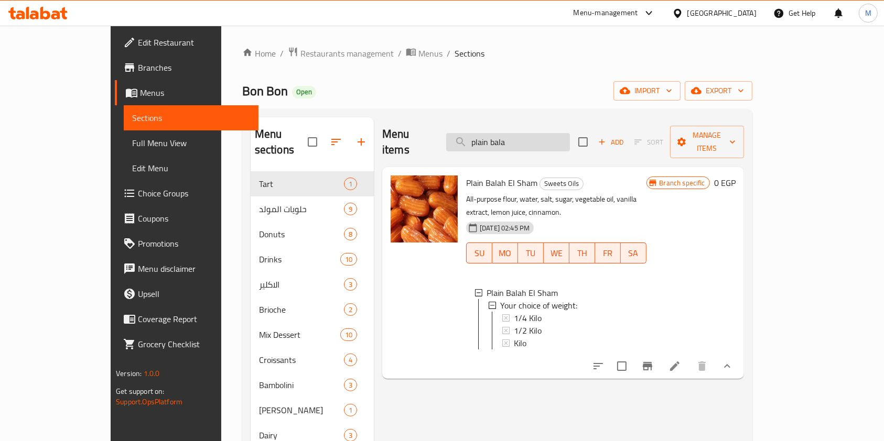
click at [568, 138] on input "plain bala" at bounding box center [508, 142] width 124 height 18
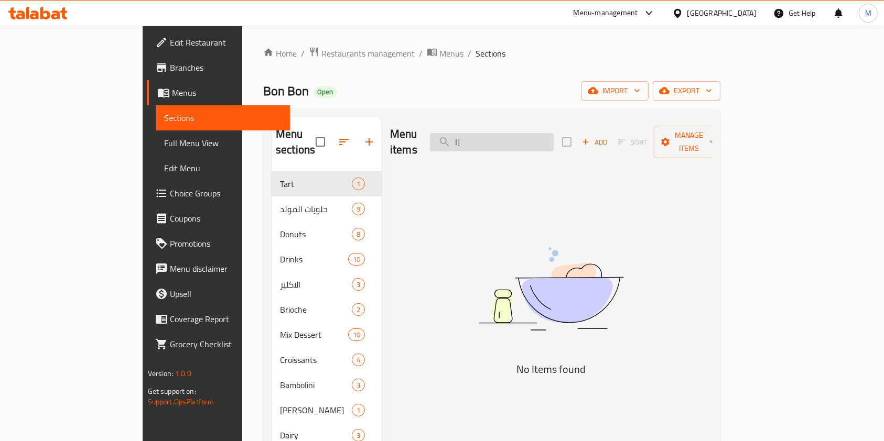
type input "l"
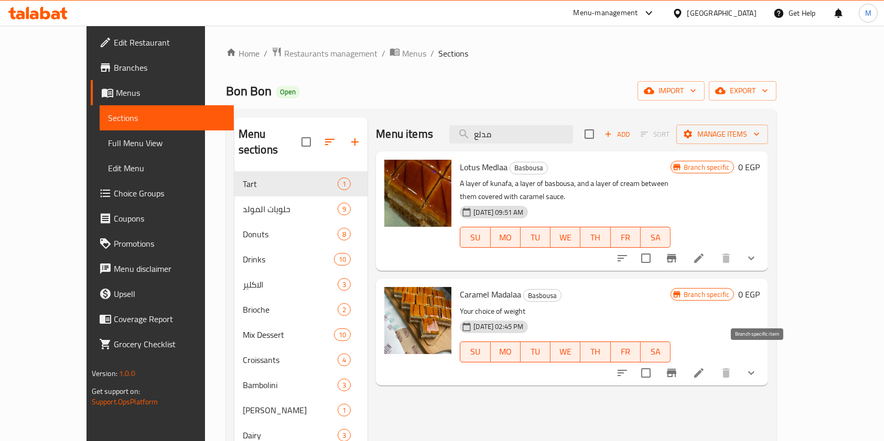
type input "مدلع"
click at [684, 368] on button "Branch-specific-item" at bounding box center [671, 373] width 25 height 25
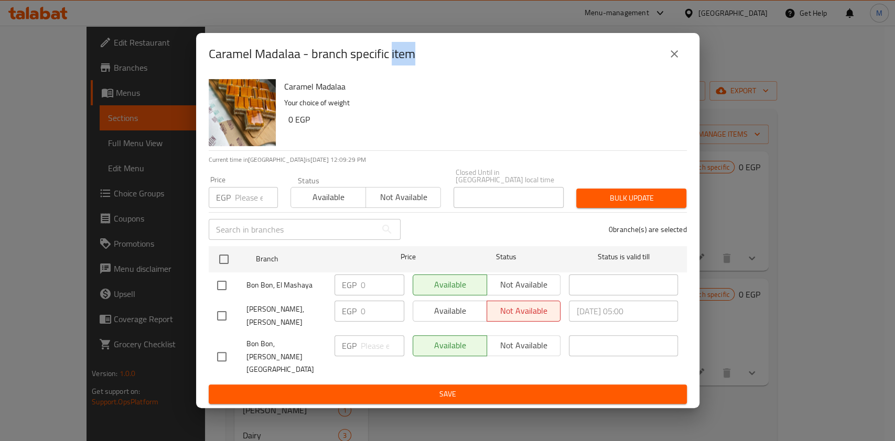
click at [678, 61] on button "close" at bounding box center [673, 53] width 25 height 25
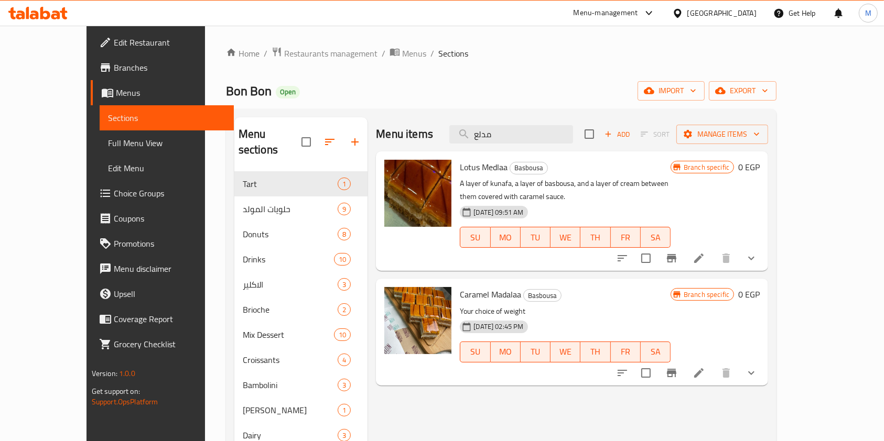
click at [764, 367] on button "show more" at bounding box center [750, 373] width 25 height 25
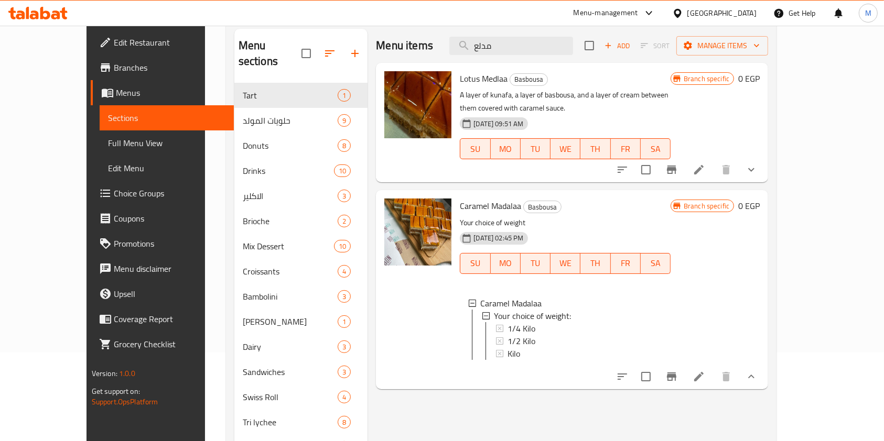
scroll to position [139, 0]
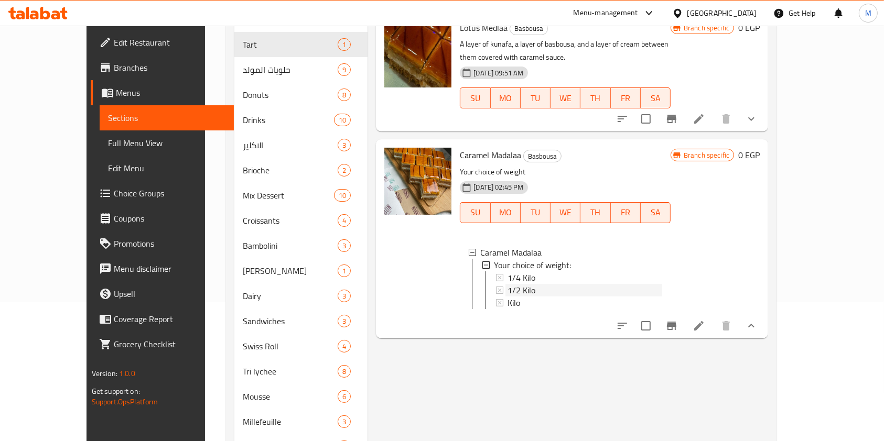
click at [513, 284] on span "1/2 Kilo" at bounding box center [521, 290] width 28 height 13
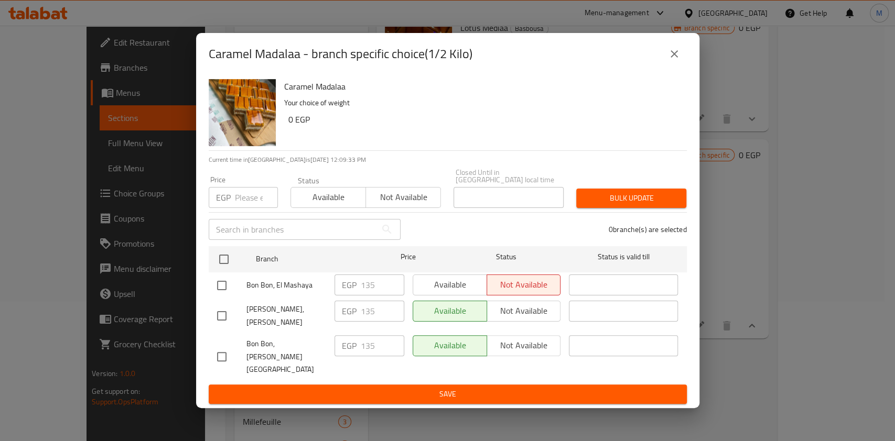
click at [229, 296] on input "checkbox" at bounding box center [222, 286] width 22 height 22
click at [225, 297] on input "checkbox" at bounding box center [222, 286] width 22 height 22
checkbox input "true"
click at [472, 292] on span "Available" at bounding box center [450, 284] width 66 height 15
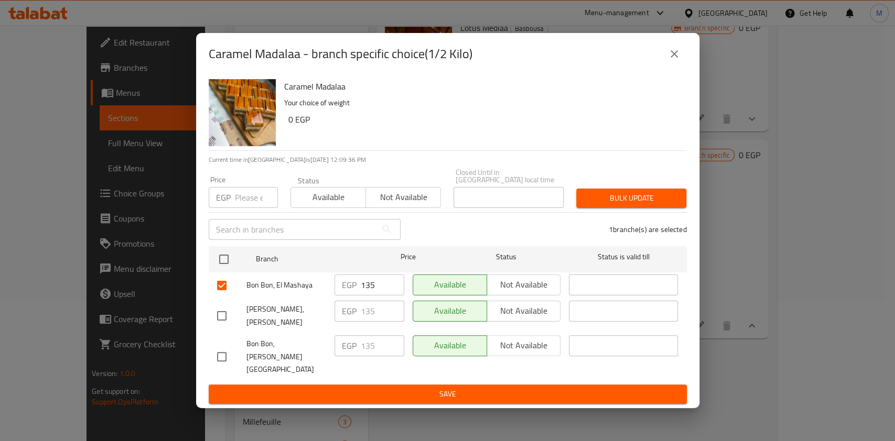
click at [437, 385] on button "Save" at bounding box center [448, 394] width 478 height 19
click at [437, 385] on div at bounding box center [447, 220] width 895 height 441
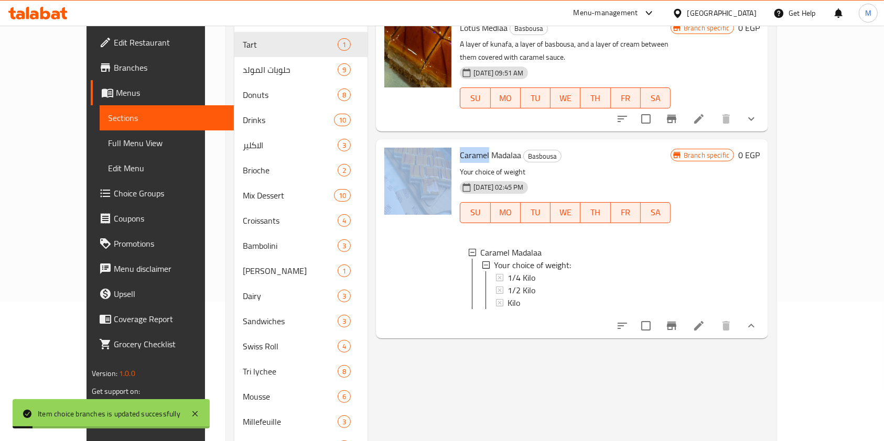
click at [757, 325] on icon "show more" at bounding box center [751, 326] width 13 height 13
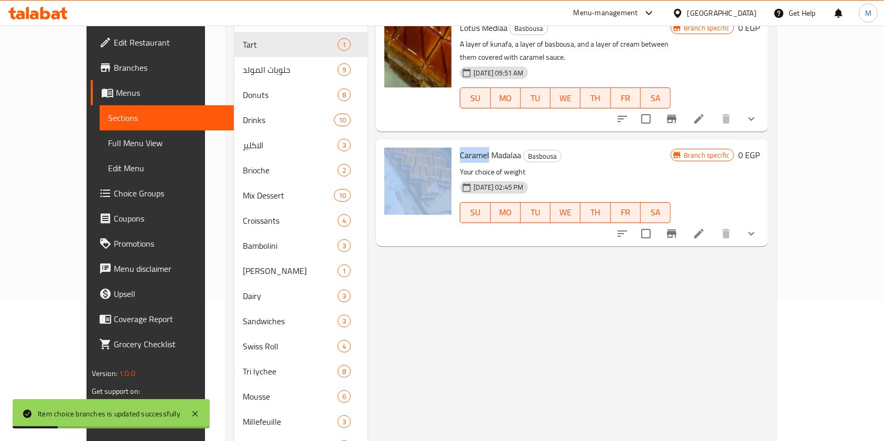
click at [764, 221] on button "show more" at bounding box center [750, 233] width 25 height 25
click at [764, 221] on div at bounding box center [687, 233] width 154 height 25
click at [764, 221] on div "Caramel [PERSON_NAME] Your choice of weight [DATE] 02:45 PM SU MO TU WE TH FR […" at bounding box center [609, 193] width 308 height 98
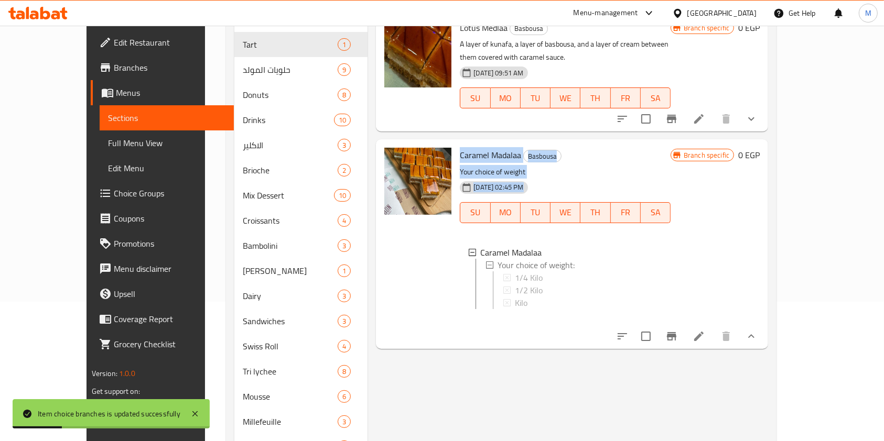
scroll to position [0, 0]
click at [518, 297] on div "Kilo" at bounding box center [584, 303] width 155 height 13
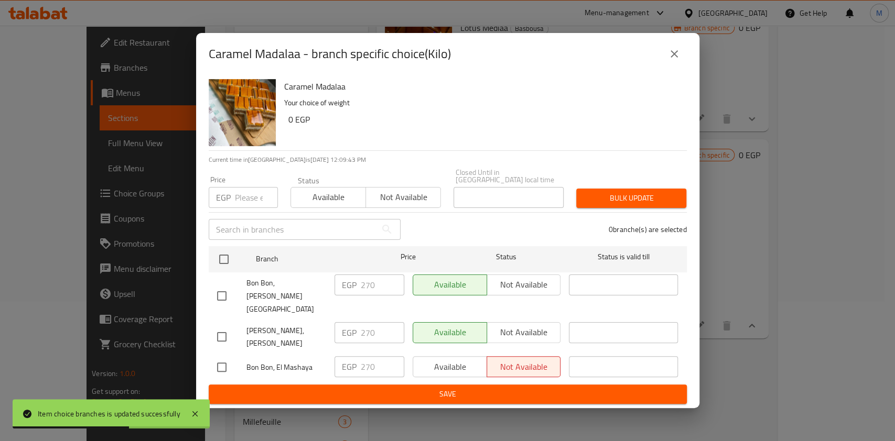
click at [215, 356] on input "checkbox" at bounding box center [222, 367] width 22 height 22
drag, startPoint x: 215, startPoint y: 346, endPoint x: 244, endPoint y: 347, distance: 28.3
click at [215, 356] on input "checkbox" at bounding box center [222, 367] width 22 height 22
click at [227, 356] on input "checkbox" at bounding box center [222, 367] width 22 height 22
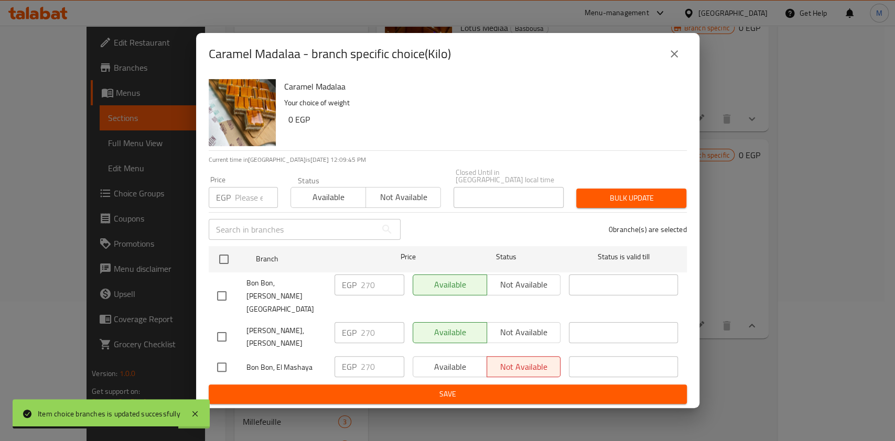
click at [218, 356] on input "checkbox" at bounding box center [222, 367] width 22 height 22
checkbox input "true"
click at [412, 356] on button "Available" at bounding box center [449, 366] width 74 height 21
click at [410, 388] on span "Save" at bounding box center [447, 394] width 461 height 13
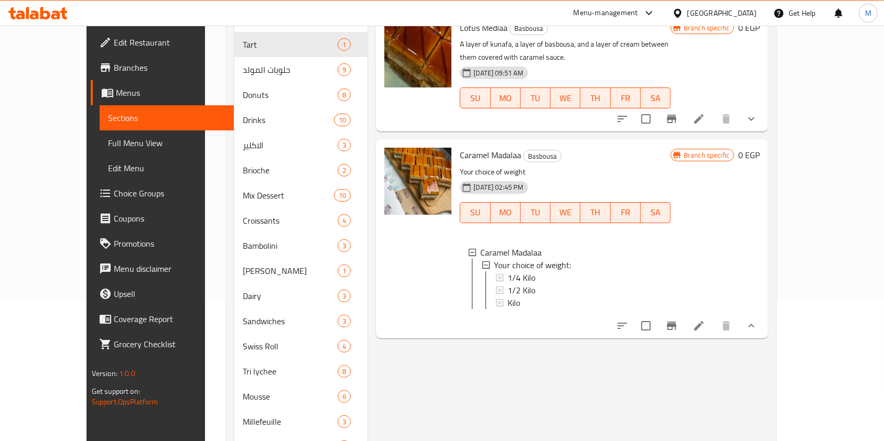
drag, startPoint x: 414, startPoint y: 404, endPoint x: 680, endPoint y: 397, distance: 265.8
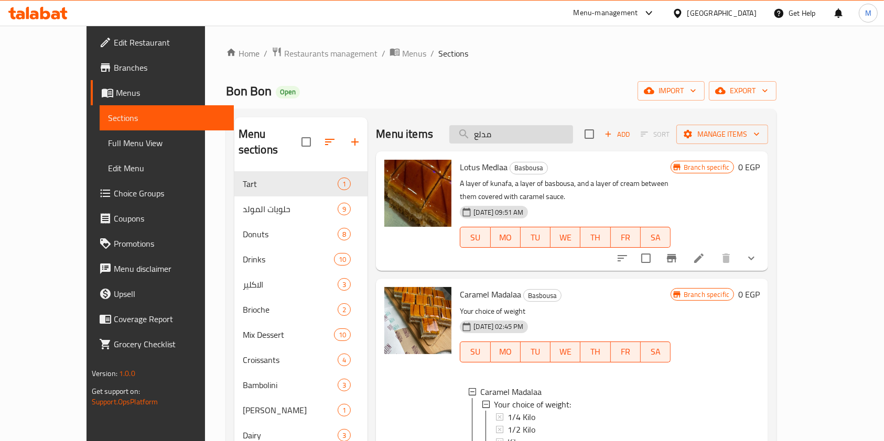
click at [573, 137] on input "مدلع" at bounding box center [511, 134] width 124 height 18
type input "ة"
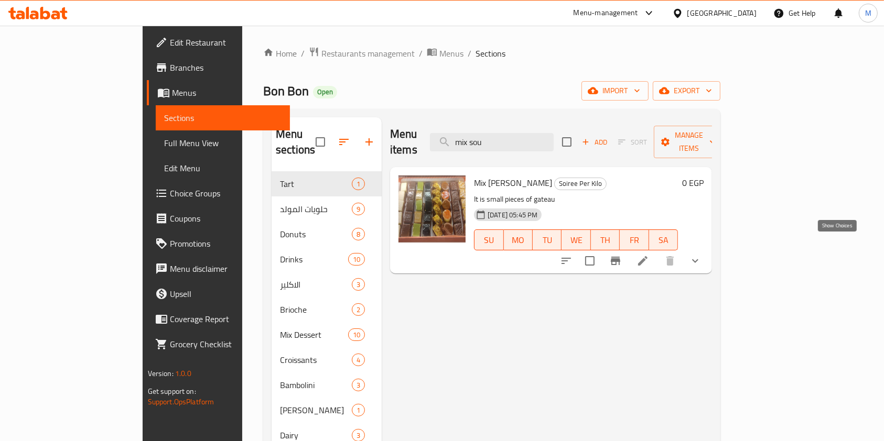
type input "mix sou"
click at [701, 255] on icon "show more" at bounding box center [695, 261] width 13 height 13
click at [708, 248] on button "show more" at bounding box center [694, 260] width 25 height 25
click at [701, 255] on icon "show more" at bounding box center [695, 261] width 13 height 13
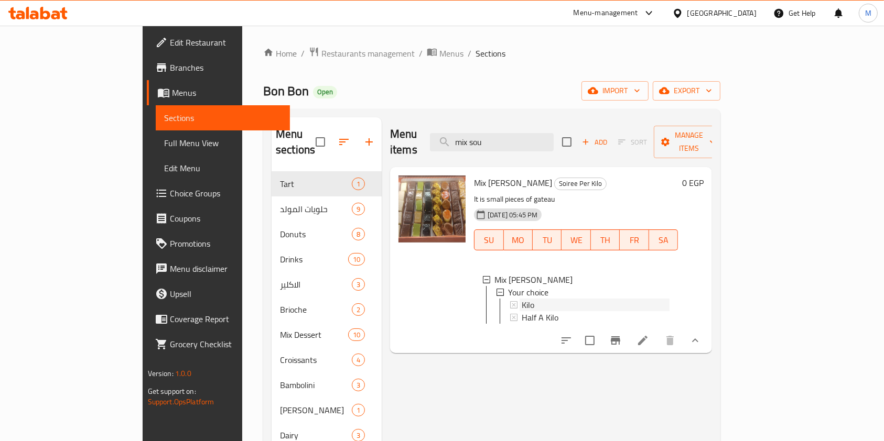
click at [521, 299] on span "Kilo" at bounding box center [527, 305] width 13 height 13
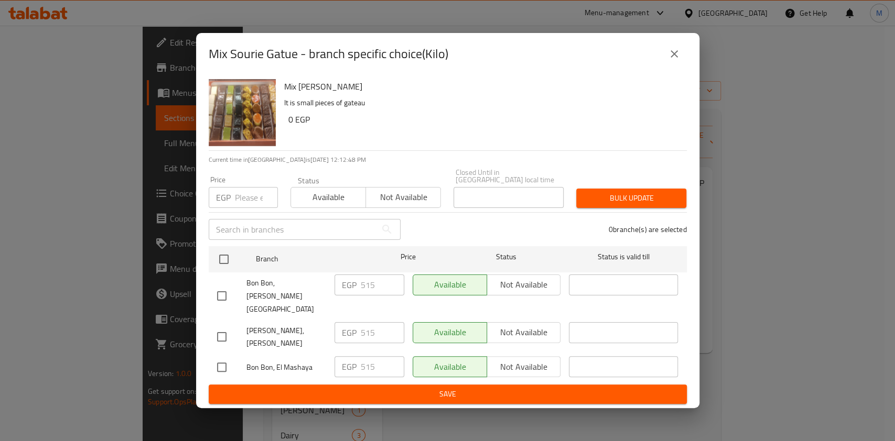
click at [684, 60] on div "Mix Sourie Gatue - branch specific choice(Kilo)" at bounding box center [448, 53] width 478 height 25
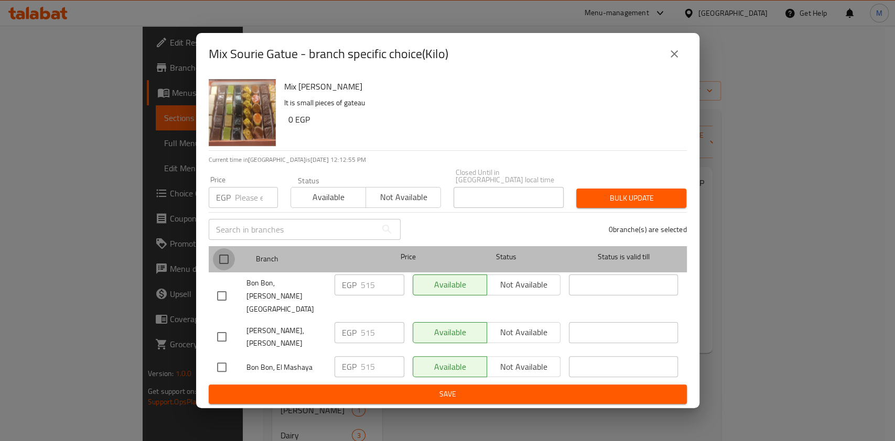
click at [227, 270] on input "checkbox" at bounding box center [224, 259] width 22 height 22
checkbox input "true"
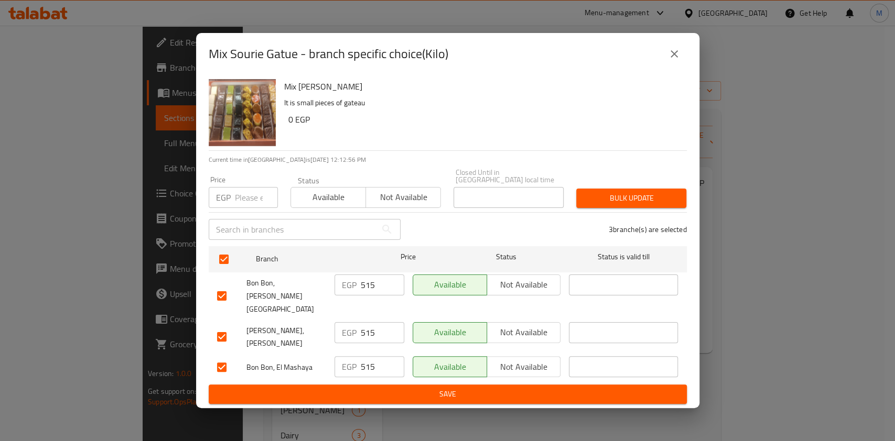
click at [248, 208] on input "number" at bounding box center [256, 197] width 43 height 21
type input "465"
click at [603, 205] on span "Bulk update" at bounding box center [630, 198] width 93 height 13
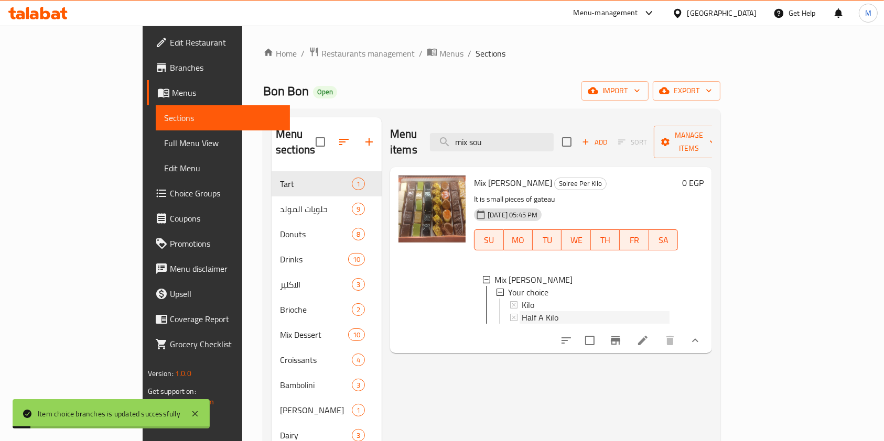
click at [528, 311] on div "Half A Kilo" at bounding box center [595, 317] width 148 height 13
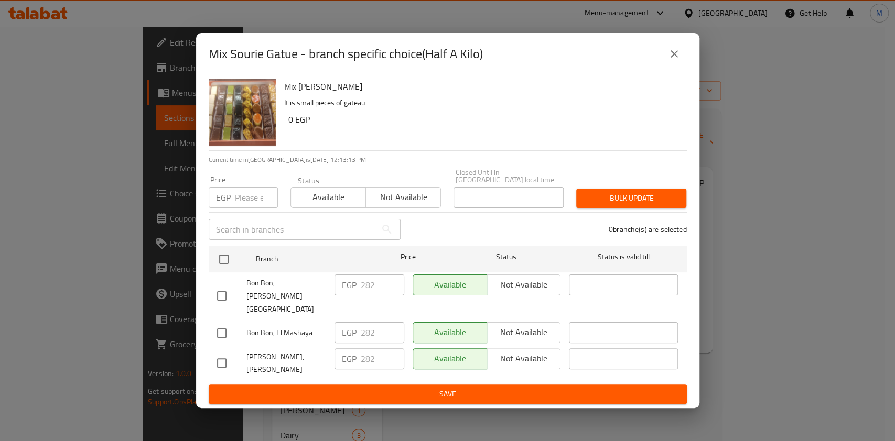
click at [678, 60] on icon "close" at bounding box center [674, 54] width 13 height 13
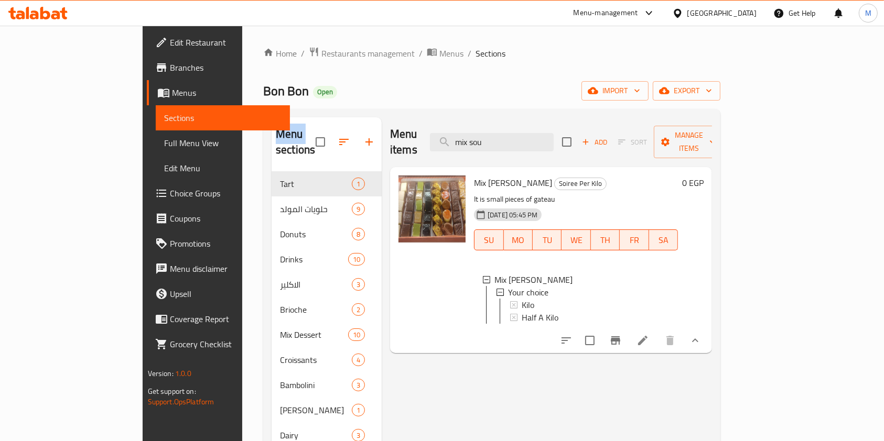
click at [521, 311] on span "Half A Kilo" at bounding box center [539, 317] width 37 height 13
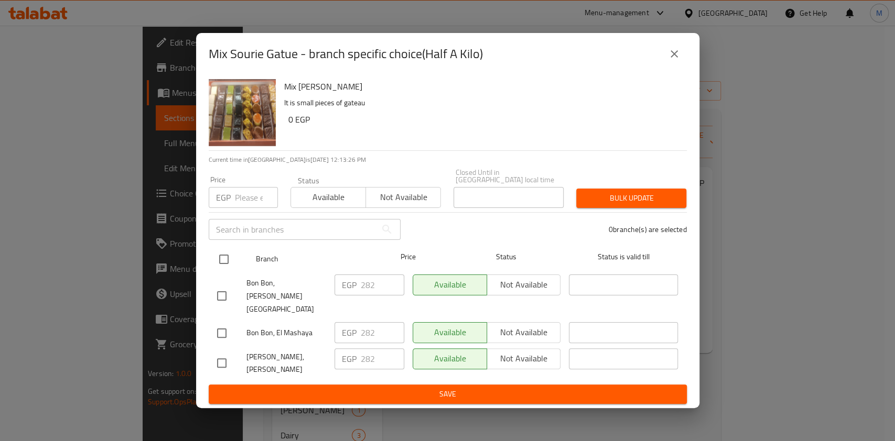
click at [224, 269] on input "checkbox" at bounding box center [224, 259] width 22 height 22
checkbox input "true"
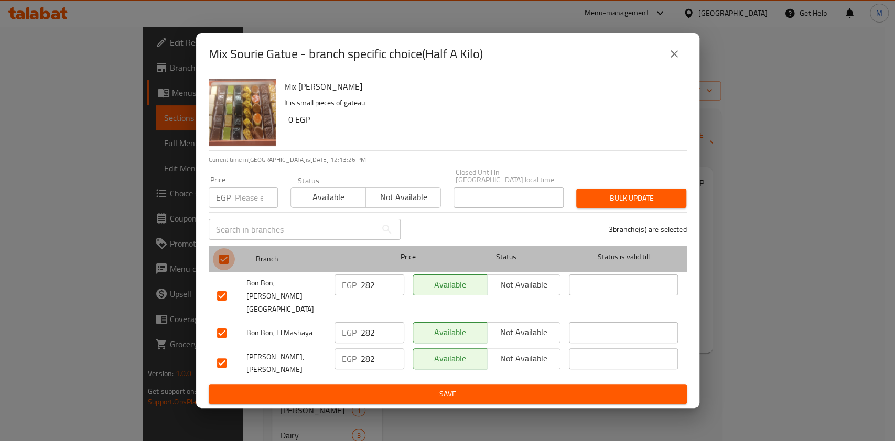
click at [224, 269] on input "checkbox" at bounding box center [224, 259] width 22 height 22
checkbox input "false"
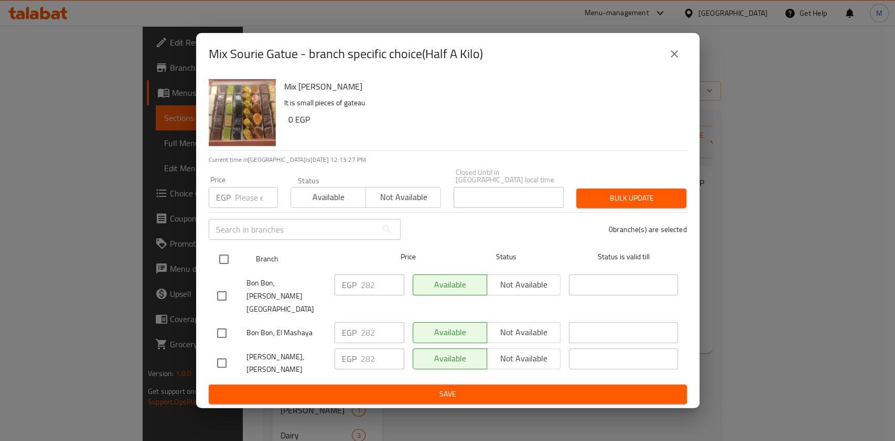
click at [222, 269] on input "checkbox" at bounding box center [224, 259] width 22 height 22
checkbox input "true"
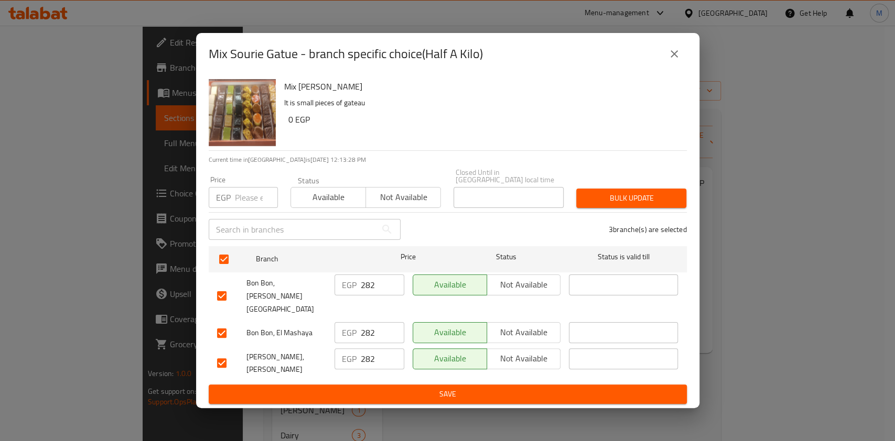
click at [238, 208] on input "number" at bounding box center [256, 197] width 43 height 21
type input "232"
click at [337, 388] on span "Save" at bounding box center [447, 394] width 461 height 13
click at [337, 372] on div at bounding box center [447, 220] width 895 height 441
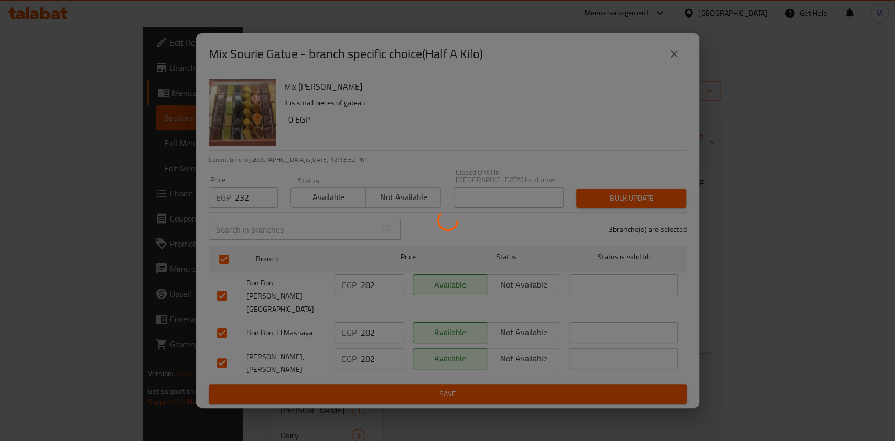
click at [337, 372] on div at bounding box center [447, 220] width 895 height 441
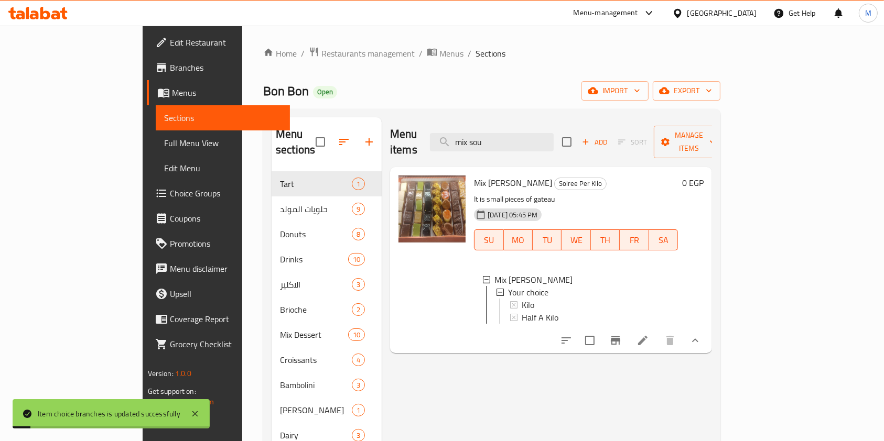
click at [521, 311] on span "Half A Kilo" at bounding box center [539, 317] width 37 height 13
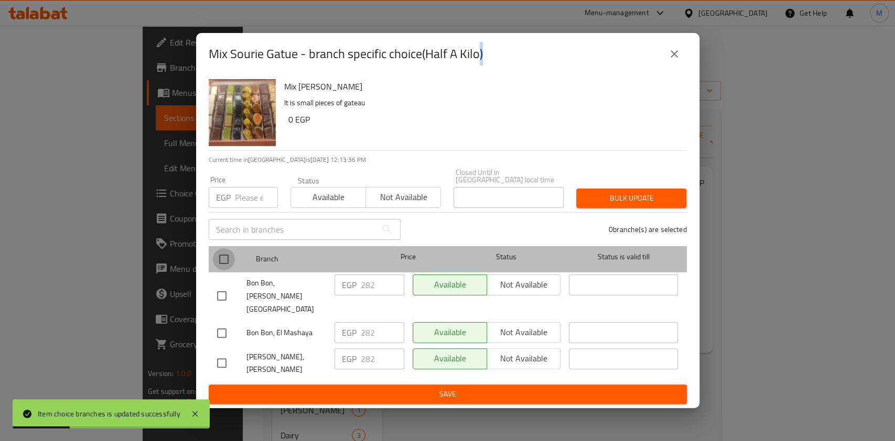
click at [227, 270] on input "checkbox" at bounding box center [224, 259] width 22 height 22
checkbox input "false"
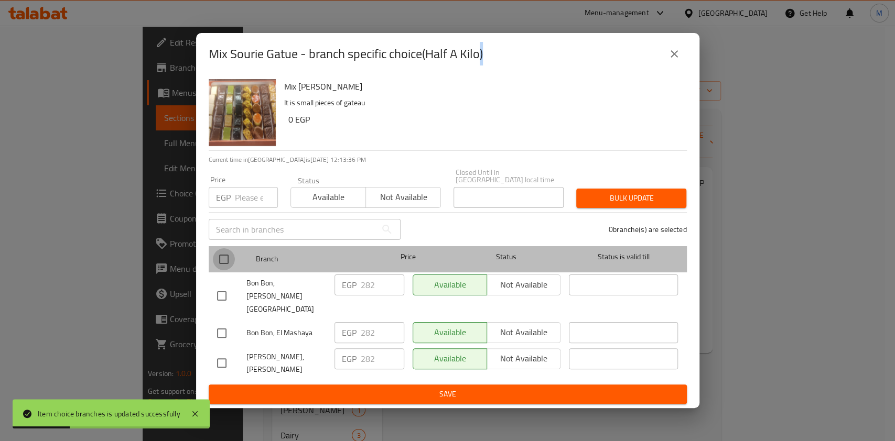
checkbox input "false"
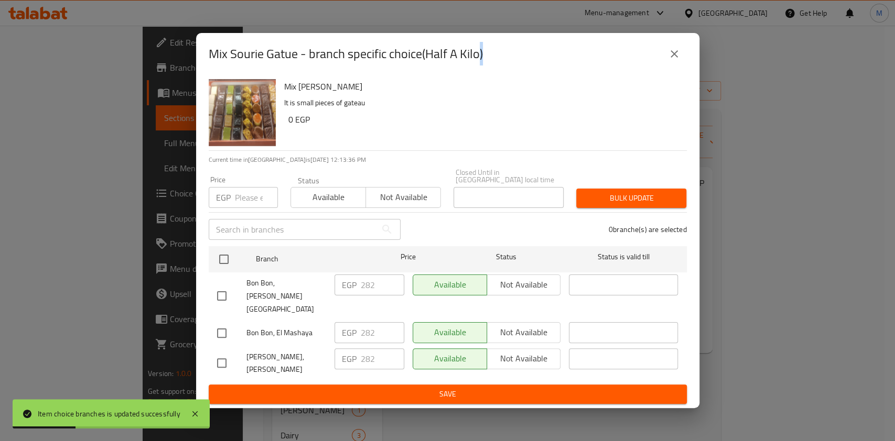
click at [239, 208] on input "number" at bounding box center [256, 197] width 43 height 21
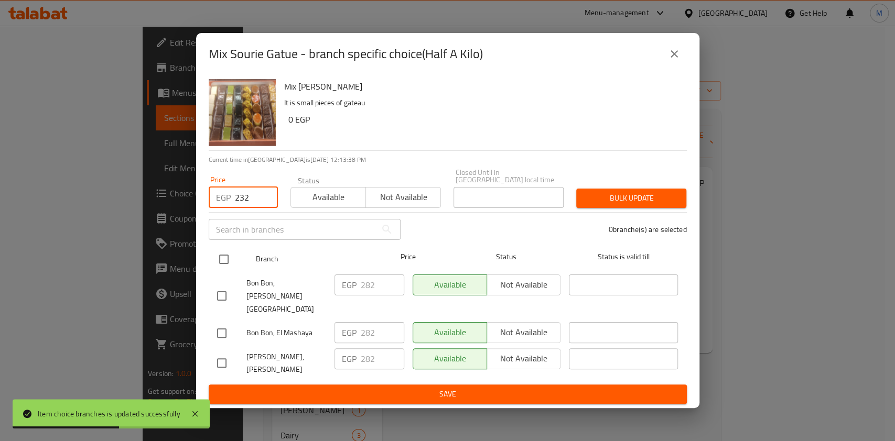
type input "232"
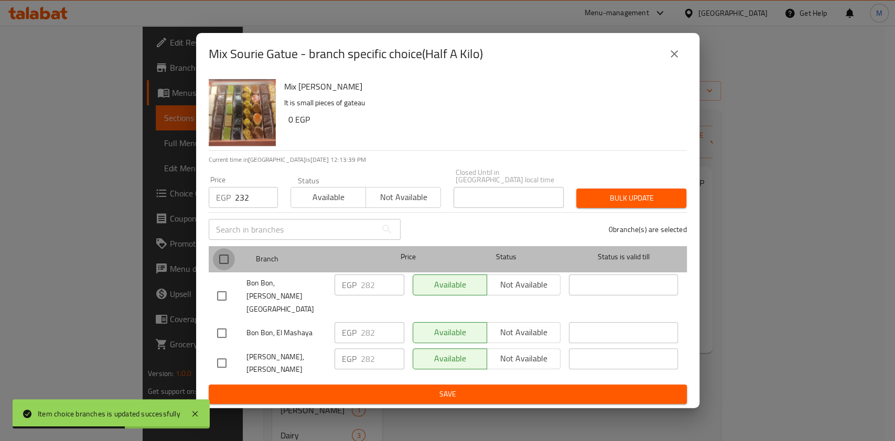
click at [229, 270] on input "checkbox" at bounding box center [224, 259] width 22 height 22
checkbox input "true"
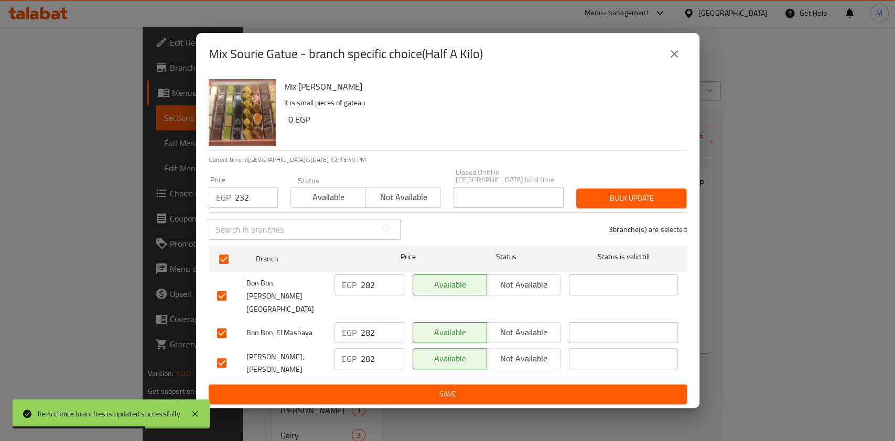
click at [604, 203] on span "Bulk update" at bounding box center [630, 198] width 93 height 13
click at [604, 203] on div at bounding box center [447, 220] width 895 height 441
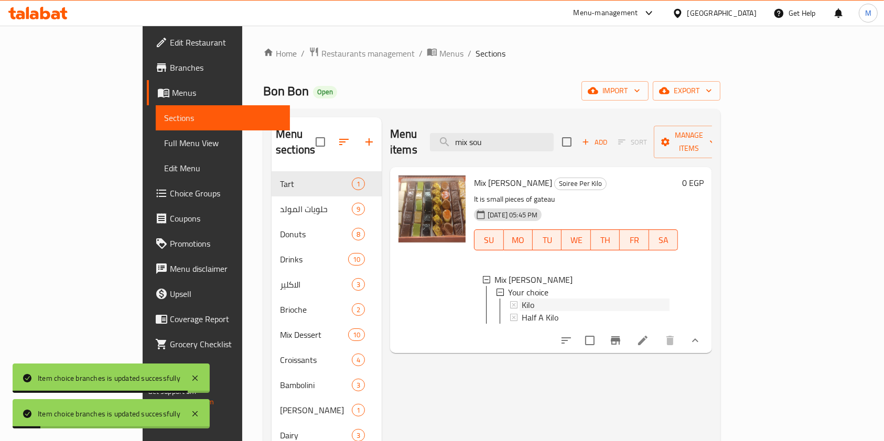
click at [521, 299] on div "Kilo" at bounding box center [595, 305] width 148 height 13
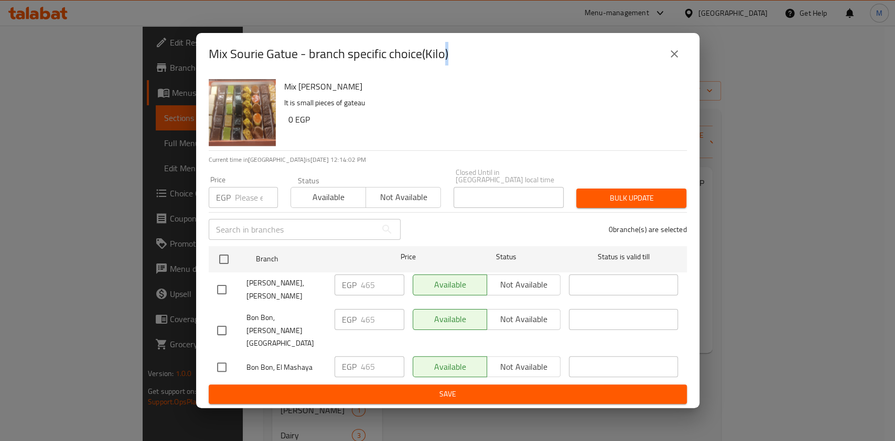
click at [679, 60] on icon "close" at bounding box center [674, 54] width 13 height 13
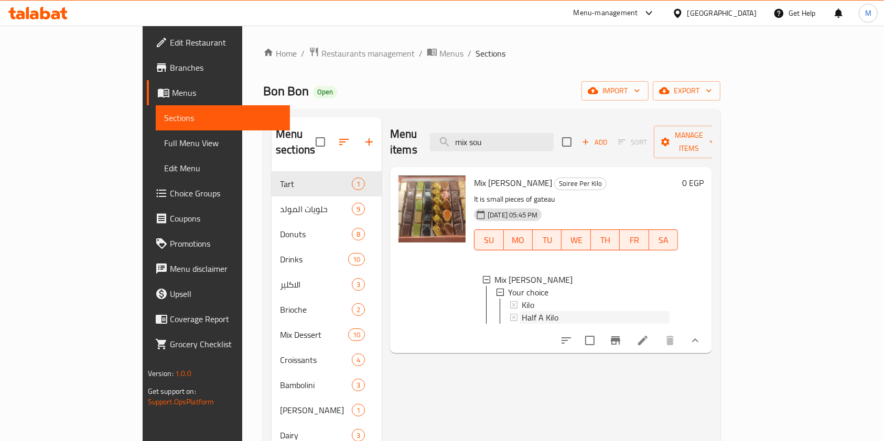
click at [521, 311] on span "Half A Kilo" at bounding box center [539, 317] width 37 height 13
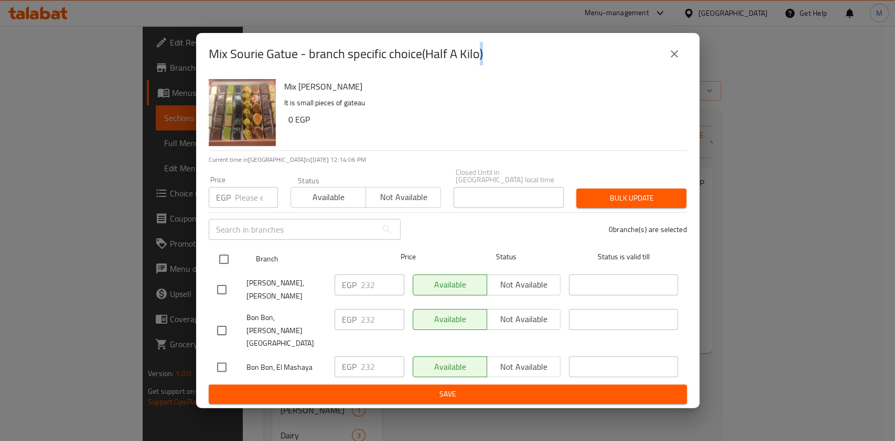
click at [226, 268] on input "checkbox" at bounding box center [224, 259] width 22 height 22
checkbox input "true"
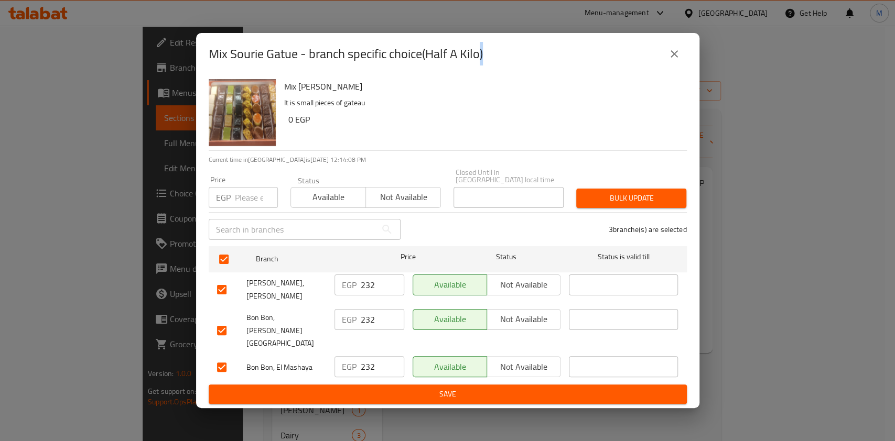
click at [373, 296] on input "232" at bounding box center [382, 285] width 43 height 21
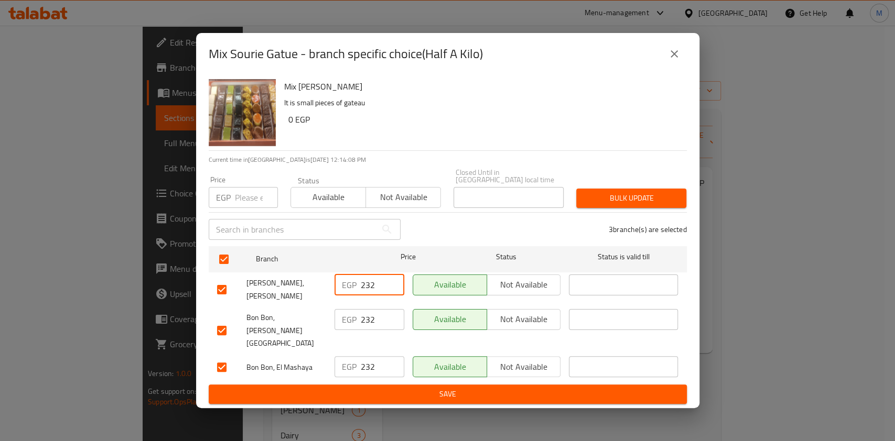
click at [373, 296] on input "232" at bounding box center [382, 285] width 43 height 21
click at [377, 296] on input "232" at bounding box center [382, 285] width 43 height 21
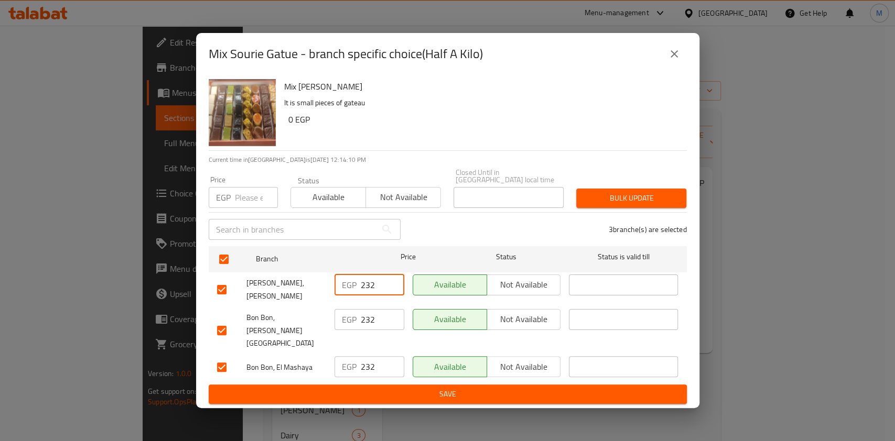
click at [249, 208] on input "number" at bounding box center [256, 197] width 43 height 21
type input "233"
click at [638, 205] on span "Bulk update" at bounding box center [630, 198] width 93 height 13
click at [638, 211] on div at bounding box center [447, 220] width 895 height 441
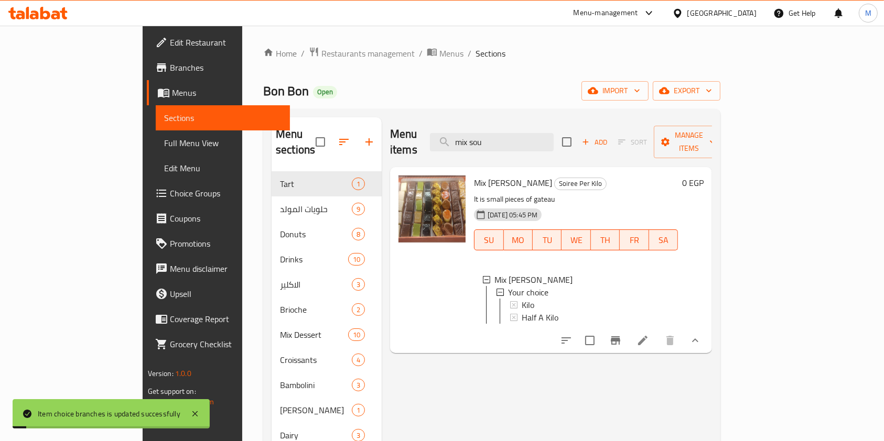
click at [528, 311] on div "Half A Kilo" at bounding box center [595, 317] width 148 height 13
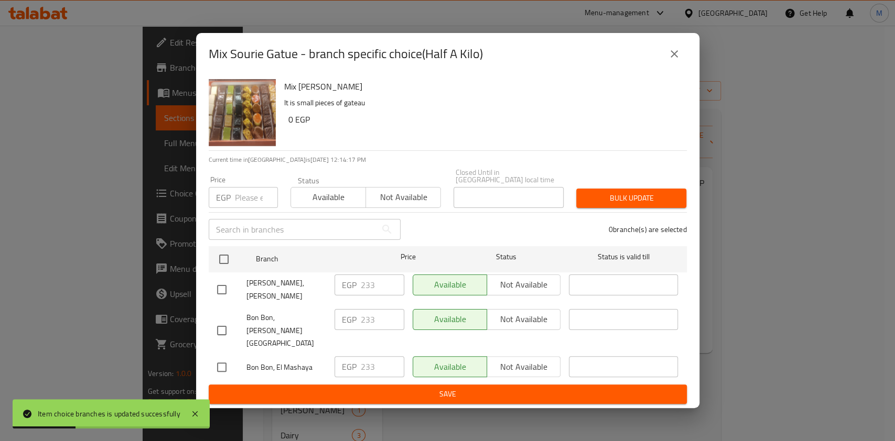
click at [679, 60] on icon "close" at bounding box center [674, 54] width 13 height 13
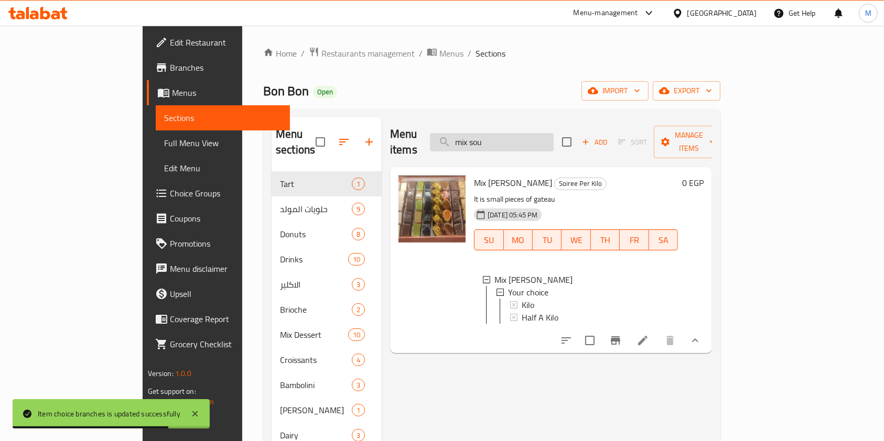
click at [553, 136] on input "mix sou" at bounding box center [492, 142] width 124 height 18
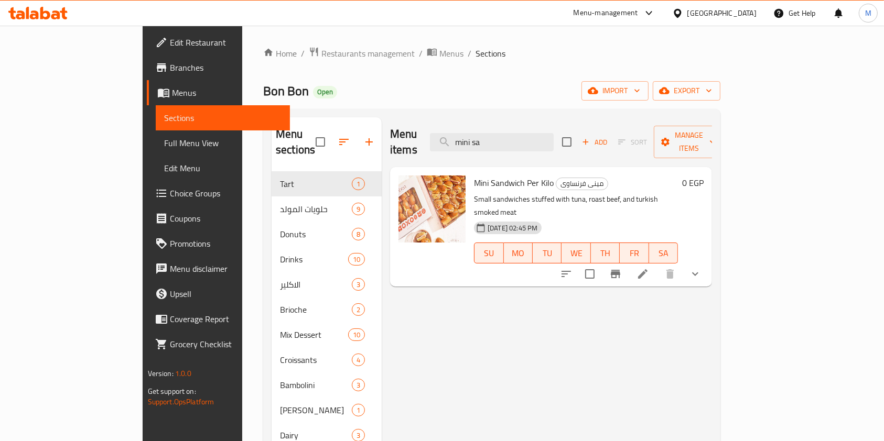
type input "mini sa"
click at [701, 268] on icon "show more" at bounding box center [695, 274] width 13 height 13
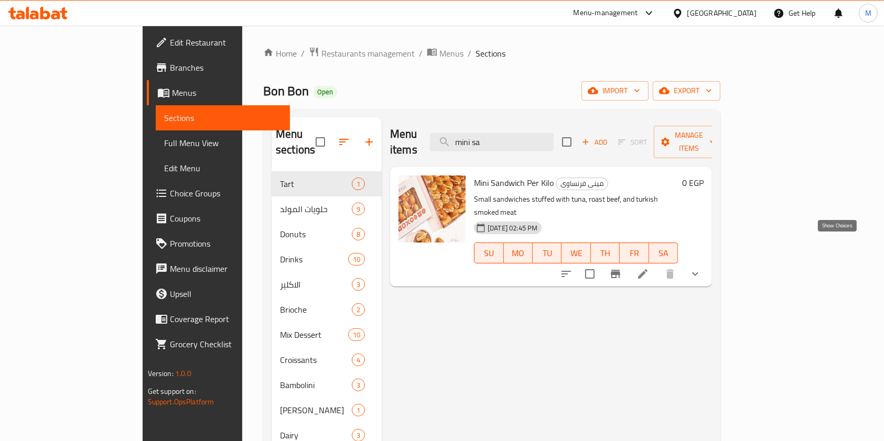
click at [701, 268] on icon "show more" at bounding box center [695, 274] width 13 height 13
click at [708, 262] on button "show more" at bounding box center [694, 274] width 25 height 25
click at [701, 268] on icon "show more" at bounding box center [695, 274] width 13 height 13
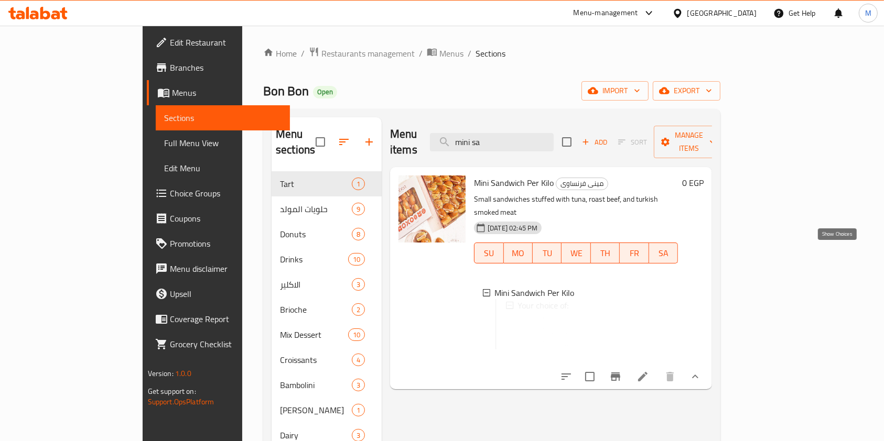
click at [701, 371] on icon "show more" at bounding box center [695, 377] width 13 height 13
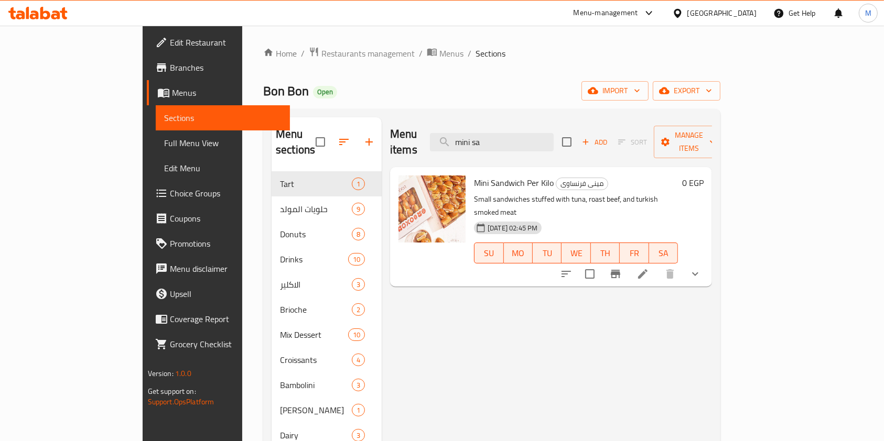
click at [708, 262] on button "show more" at bounding box center [694, 274] width 25 height 25
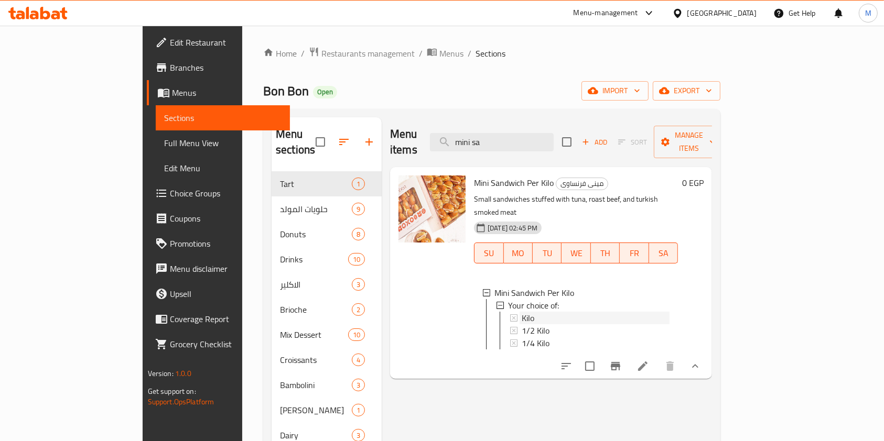
click at [510, 314] on icon at bounding box center [513, 317] width 7 height 7
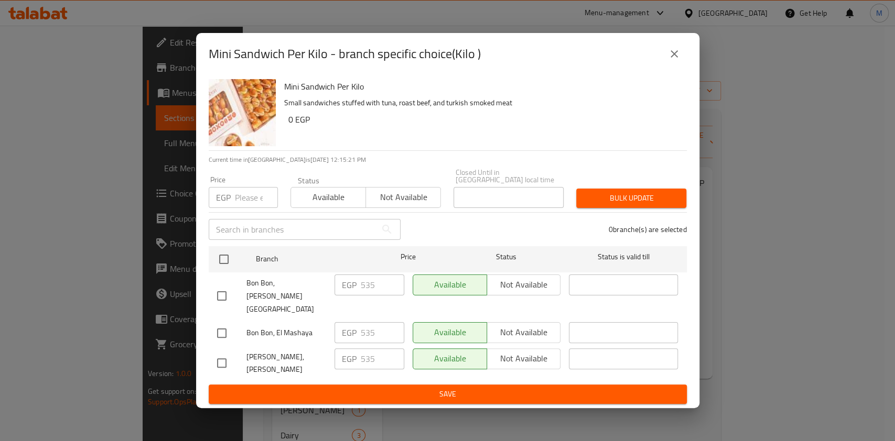
click at [634, 67] on div "Mini Sandwich Per Kilo - branch specific choice(Kilo )" at bounding box center [448, 53] width 478 height 25
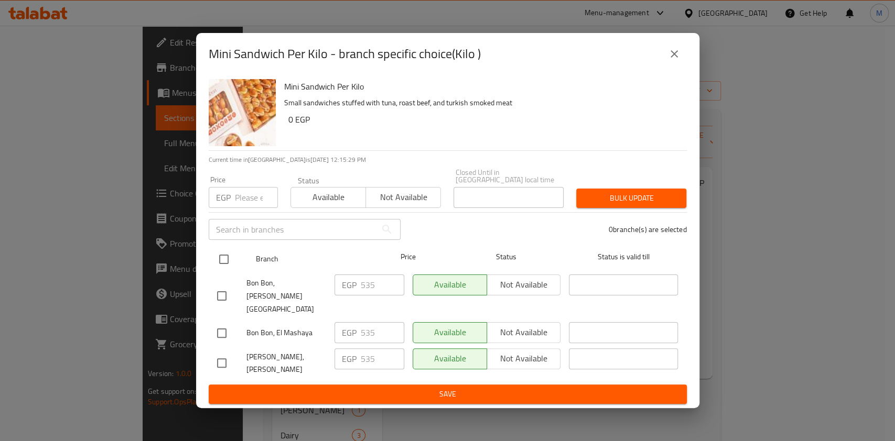
click at [223, 270] on input "checkbox" at bounding box center [224, 259] width 22 height 22
checkbox input "true"
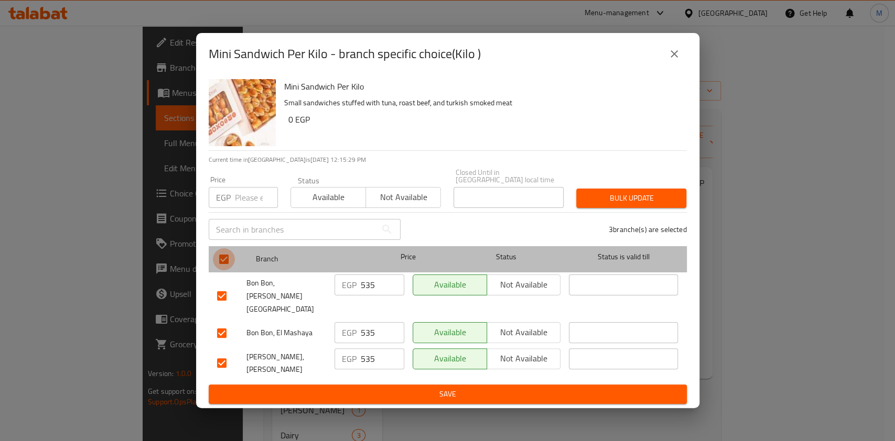
click at [223, 270] on input "checkbox" at bounding box center [224, 259] width 22 height 22
checkbox input "false"
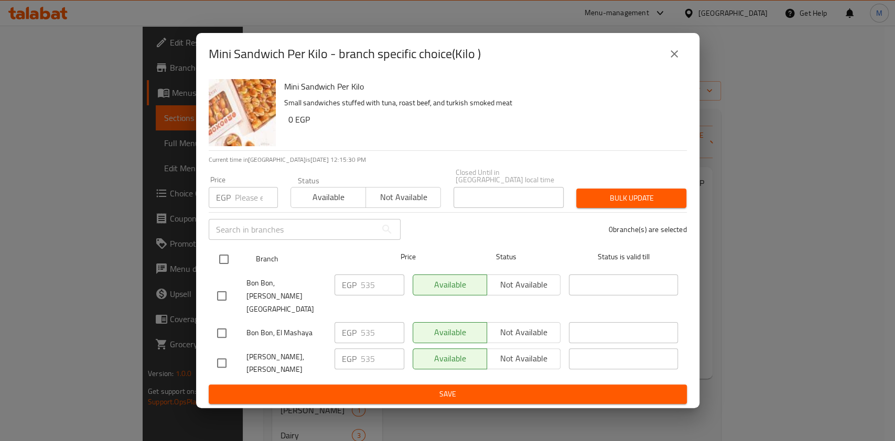
click at [228, 266] on input "checkbox" at bounding box center [224, 259] width 22 height 22
checkbox input "true"
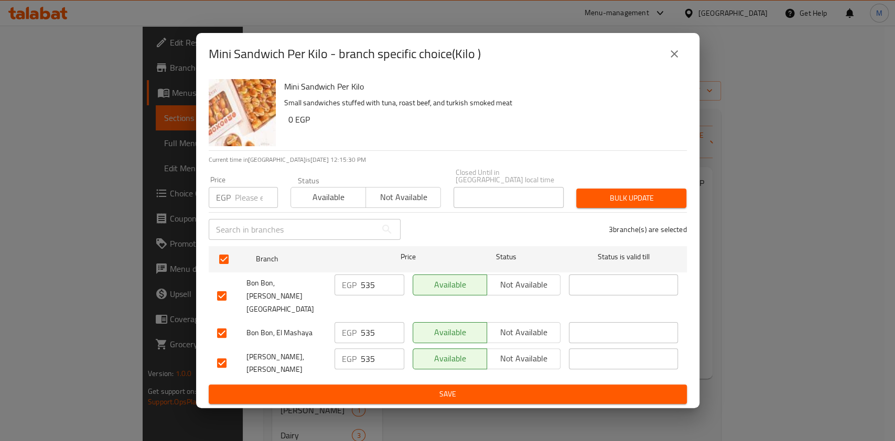
click at [243, 208] on input "number" at bounding box center [256, 197] width 43 height 21
type input "485"
click at [614, 203] on span "Bulk update" at bounding box center [630, 198] width 93 height 13
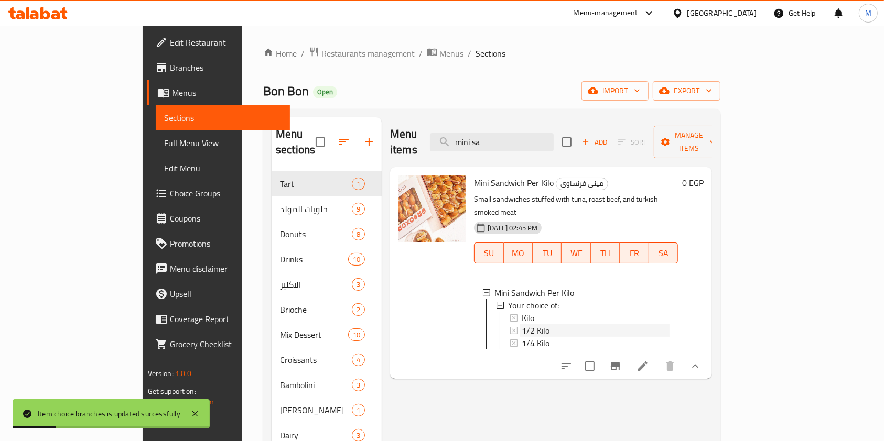
click at [521, 324] on span "1/2 Kilo" at bounding box center [535, 330] width 28 height 13
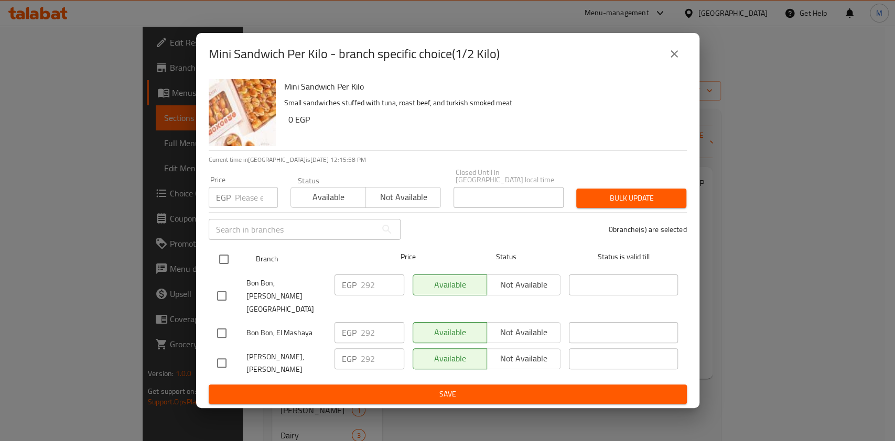
click at [230, 270] on input "checkbox" at bounding box center [224, 259] width 22 height 22
checkbox input "true"
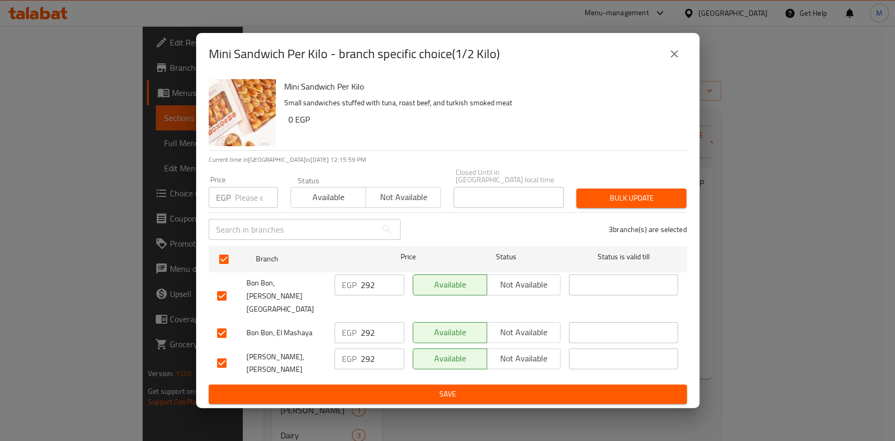
click at [243, 208] on input "number" at bounding box center [256, 197] width 43 height 21
type input "243"
click at [607, 196] on div "Bulk update" at bounding box center [631, 198] width 123 height 32
click at [604, 203] on span "Bulk update" at bounding box center [630, 198] width 93 height 13
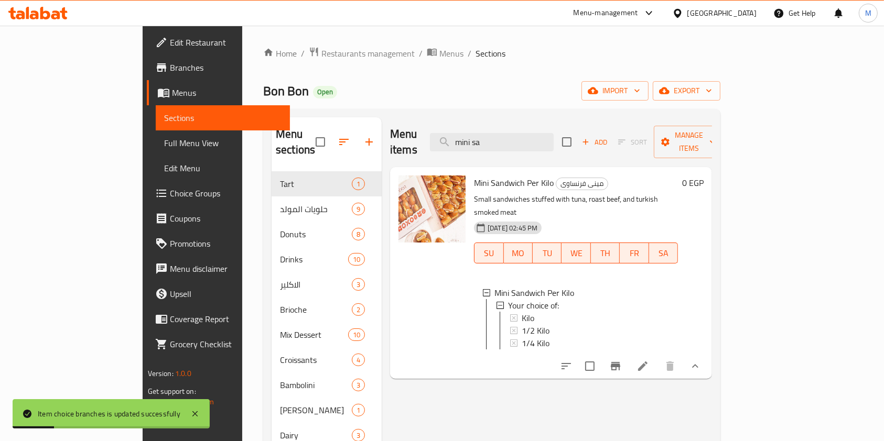
click at [521, 324] on div "1/2 Kilo" at bounding box center [595, 330] width 148 height 13
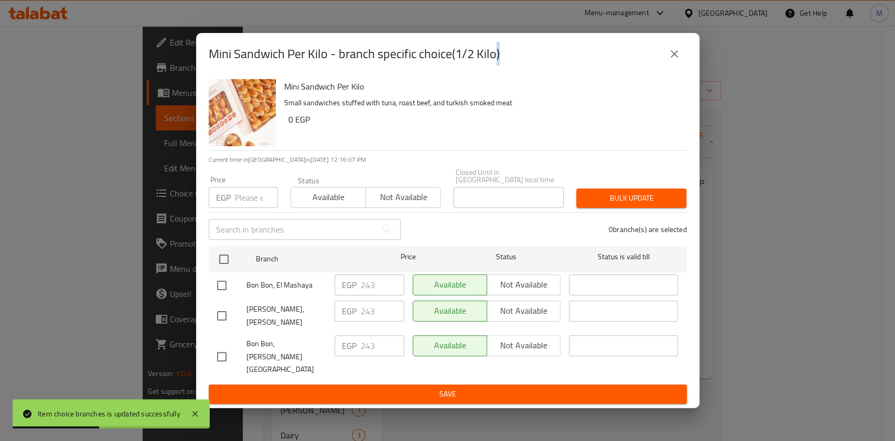
click at [664, 67] on button "close" at bounding box center [673, 53] width 25 height 25
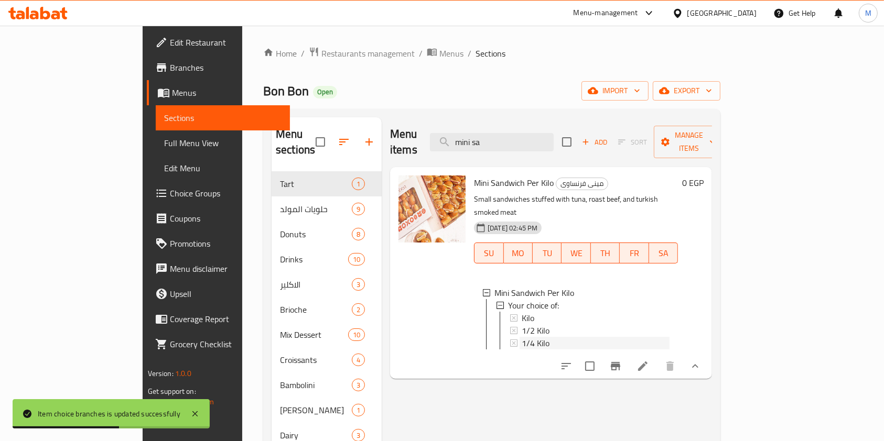
click at [521, 337] on span "1/4 Kilo" at bounding box center [535, 343] width 28 height 13
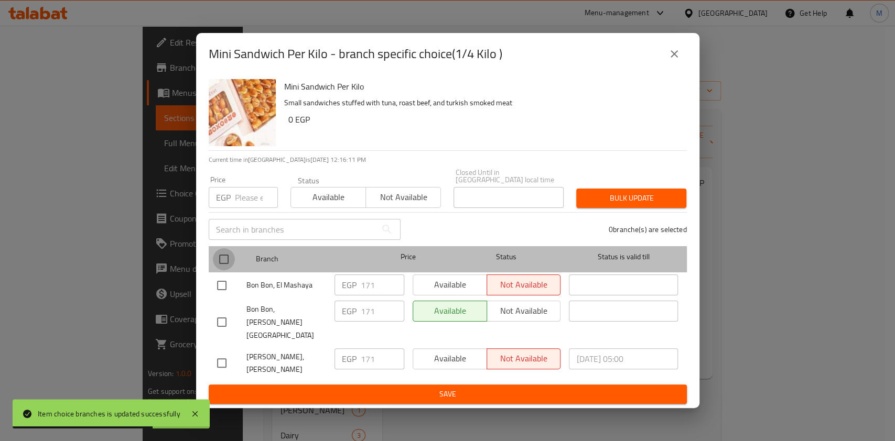
click at [225, 270] on input "checkbox" at bounding box center [224, 259] width 22 height 22
checkbox input "true"
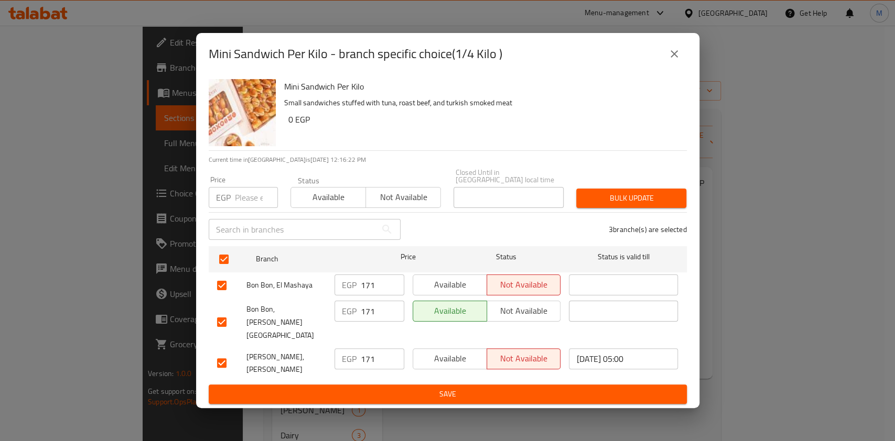
click at [241, 208] on input "number" at bounding box center [256, 197] width 43 height 21
type input "122"
click at [650, 202] on span "Bulk update" at bounding box center [630, 198] width 93 height 13
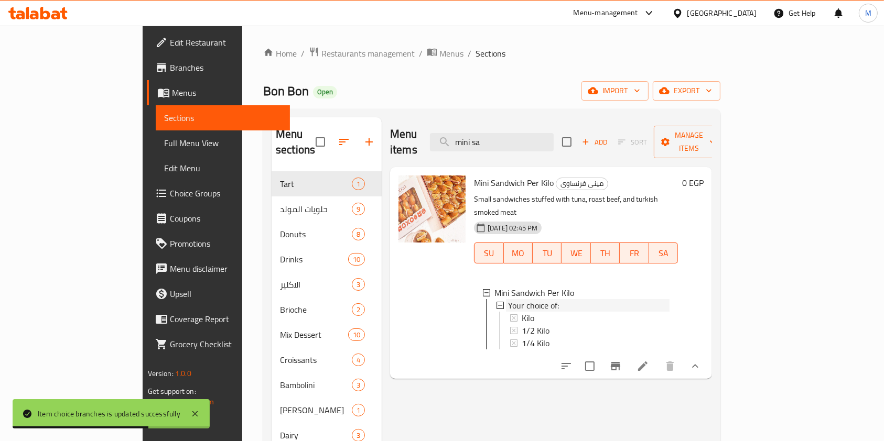
click at [573, 299] on div "Your choice of:" at bounding box center [588, 305] width 161 height 13
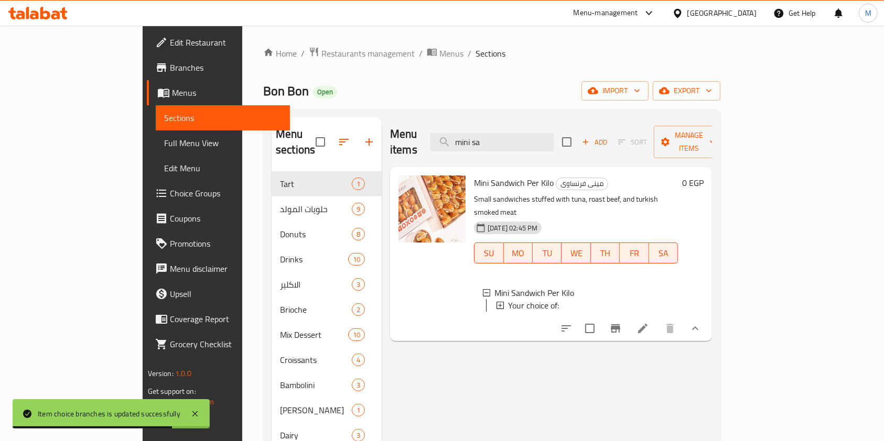
click at [569, 299] on div "Your choice of:" at bounding box center [588, 305] width 161 height 13
click at [508, 299] on span "Your choice of:" at bounding box center [533, 305] width 51 height 13
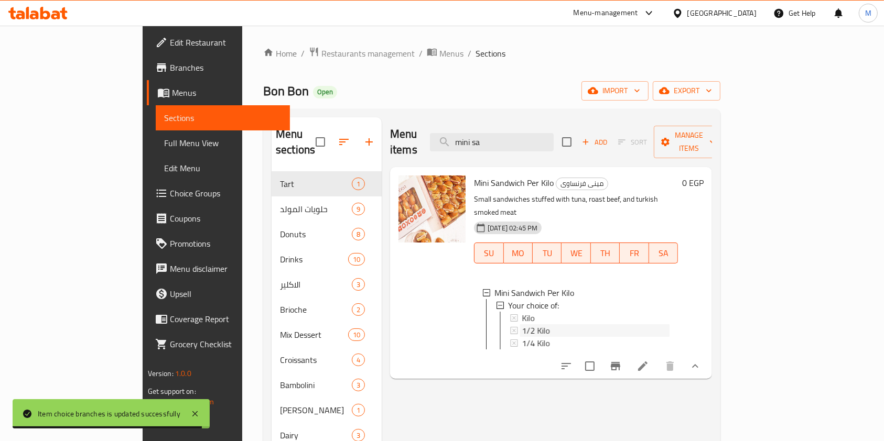
click at [520, 324] on div "1/2 Kilo" at bounding box center [595, 330] width 150 height 13
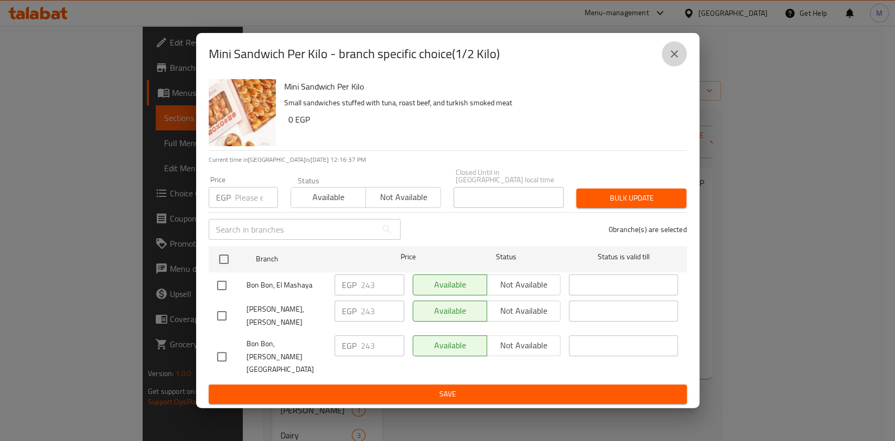
click at [668, 60] on icon "close" at bounding box center [674, 54] width 13 height 13
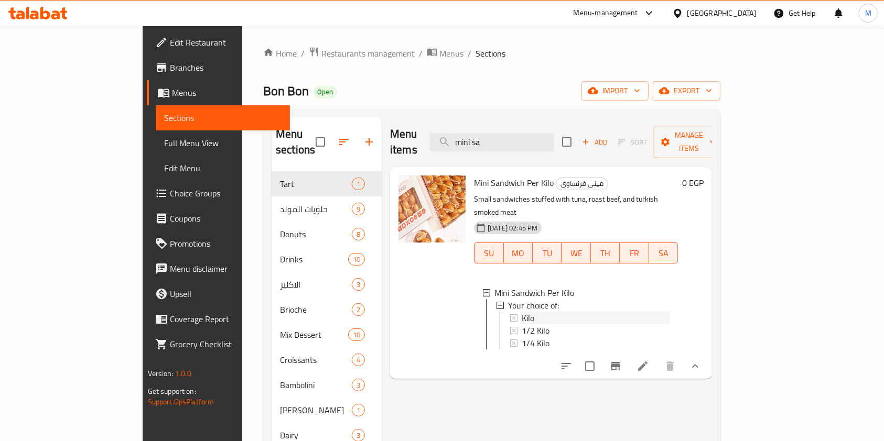
click at [521, 312] on div "Kilo" at bounding box center [595, 318] width 148 height 13
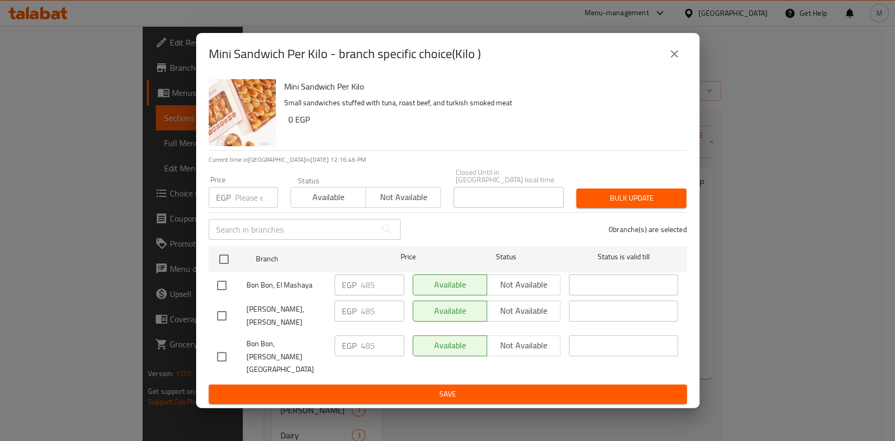
click at [679, 60] on icon "close" at bounding box center [674, 54] width 13 height 13
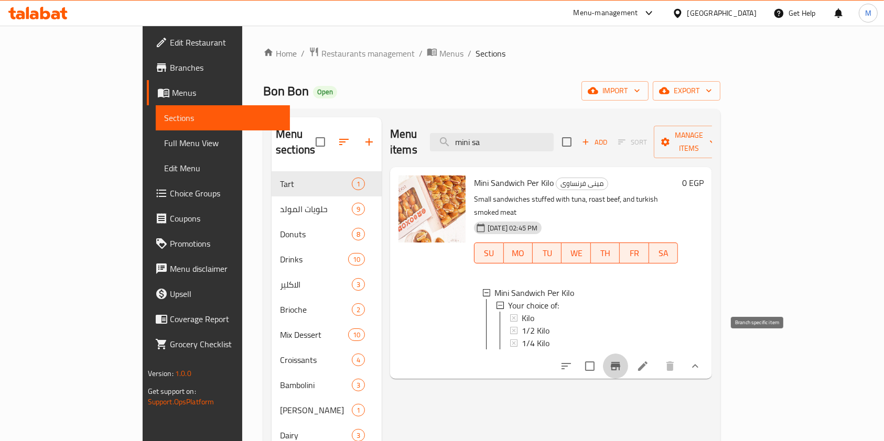
click at [620, 362] on icon "Branch-specific-item" at bounding box center [615, 366] width 9 height 8
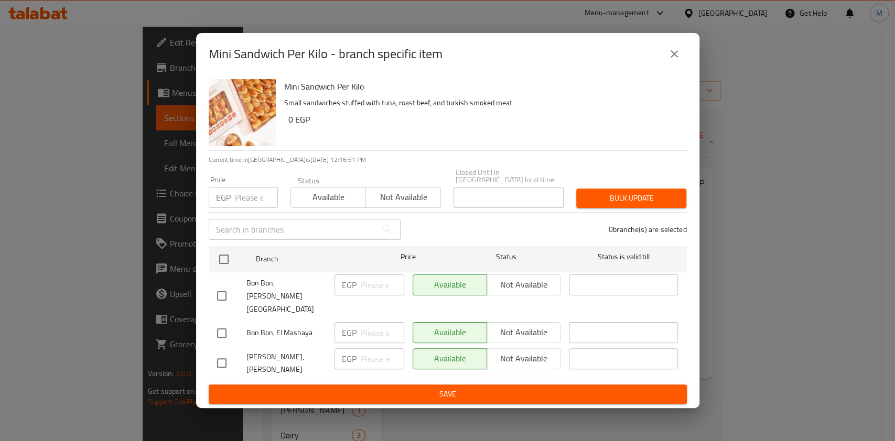
click at [678, 98] on div "Mini Sandwich Per Kilo Small sandwiches stuffed with tuna, roast beef, and turk…" at bounding box center [481, 112] width 403 height 75
click at [678, 67] on button "close" at bounding box center [673, 53] width 25 height 25
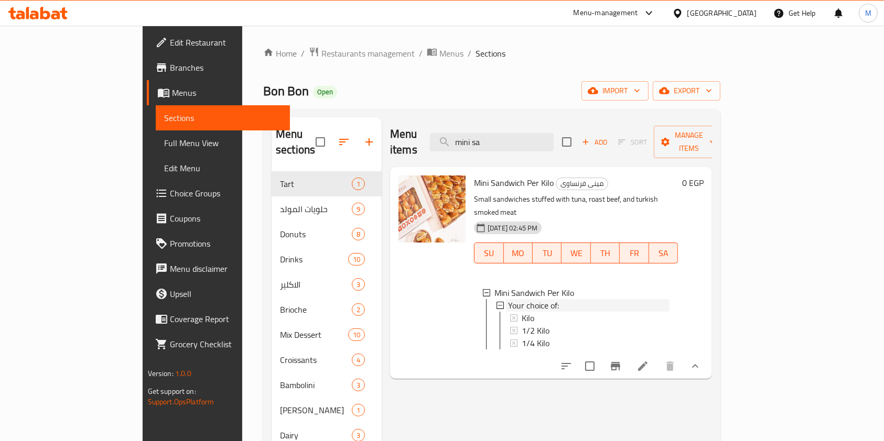
click at [562, 299] on div "Your choice of:" at bounding box center [588, 305] width 161 height 13
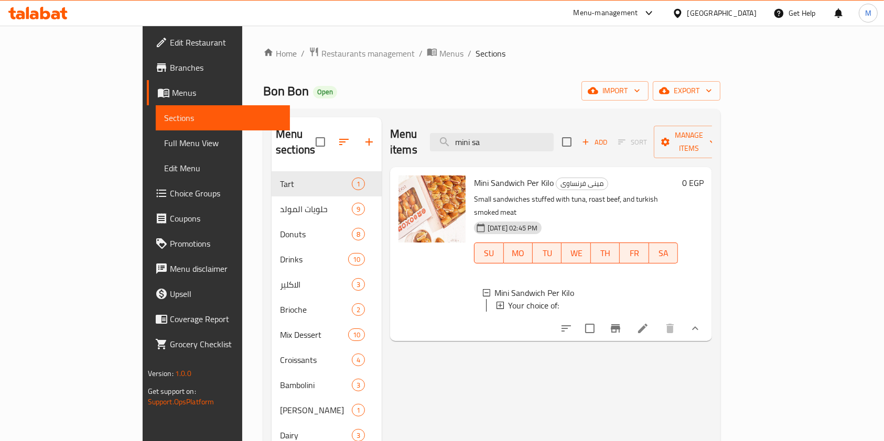
click at [562, 299] on div "Your choice of:" at bounding box center [588, 305] width 161 height 13
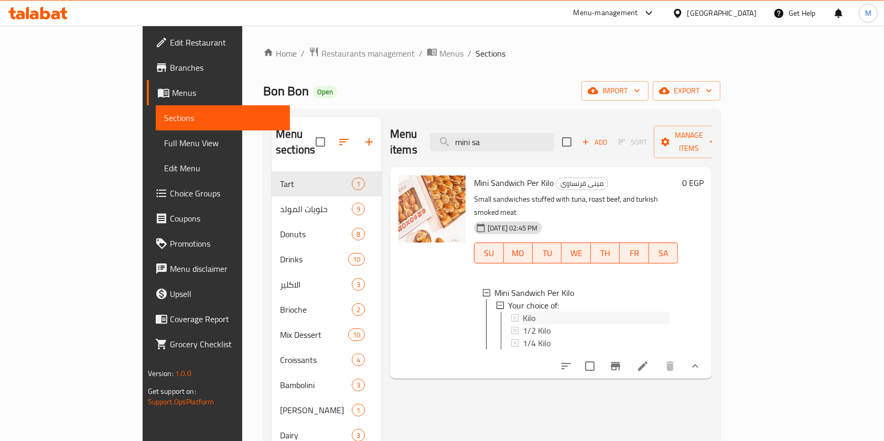
click at [545, 312] on div "Kilo" at bounding box center [597, 318] width 148 height 13
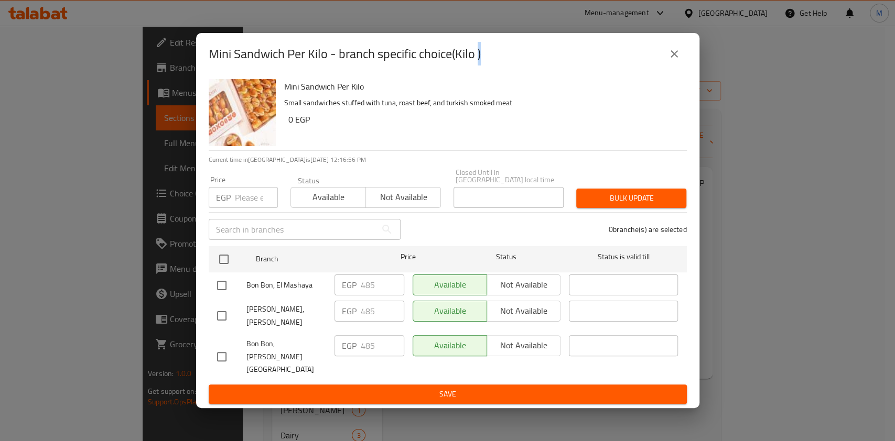
click at [662, 67] on button "close" at bounding box center [673, 53] width 25 height 25
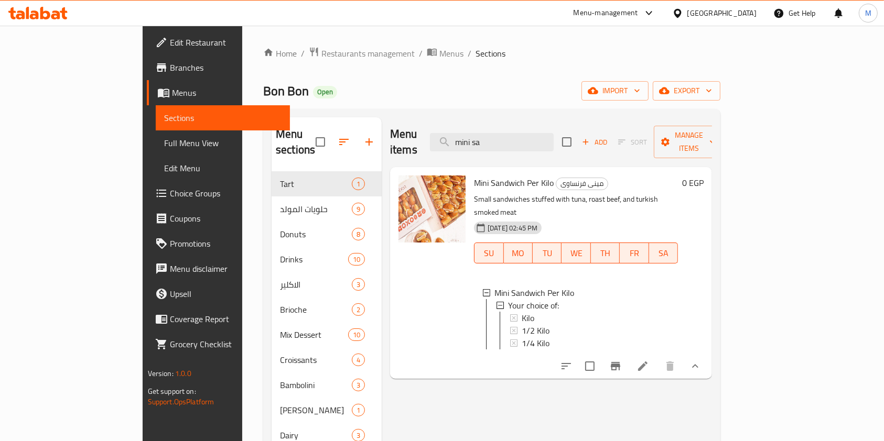
click at [537, 312] on div "Kilo" at bounding box center [595, 318] width 148 height 13
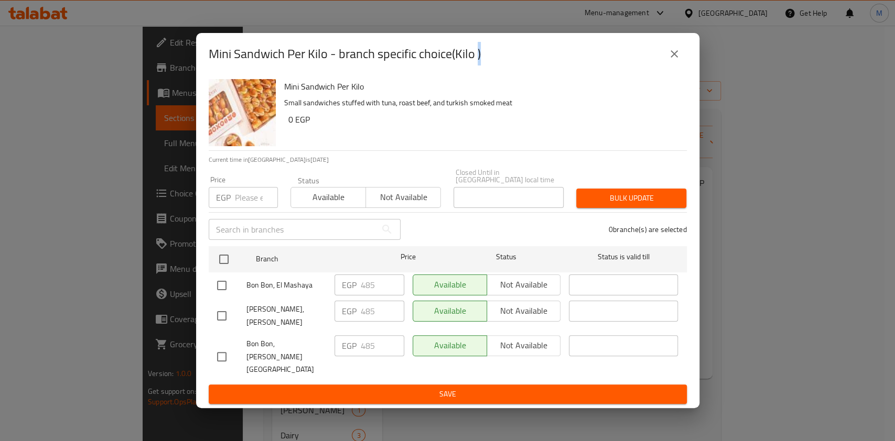
click at [676, 60] on icon "close" at bounding box center [674, 54] width 13 height 13
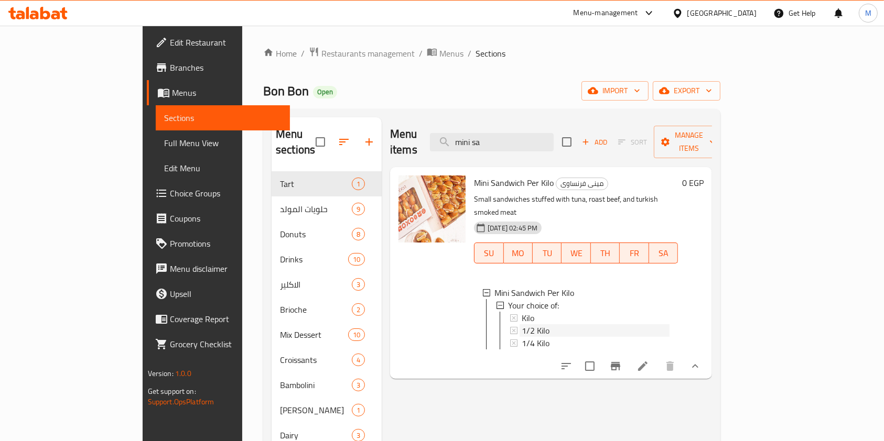
click at [546, 324] on div "1/2 Kilo" at bounding box center [595, 330] width 148 height 13
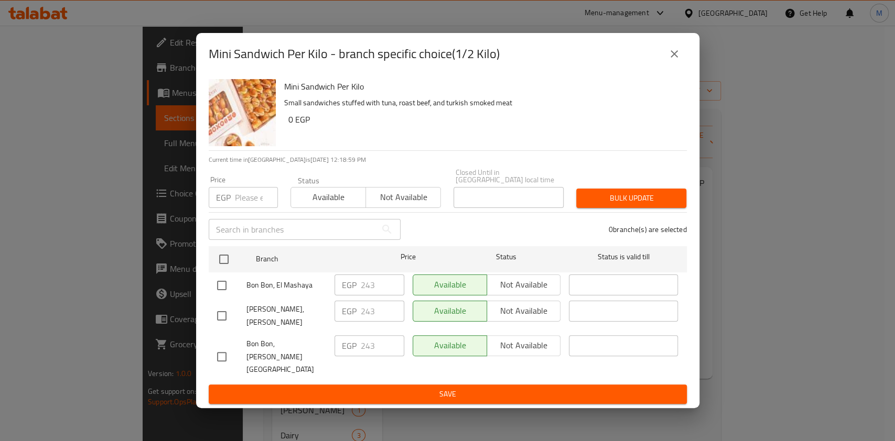
click at [662, 62] on div "Mini Sandwich Per Kilo - branch specific choice(1/2 Kilo)" at bounding box center [448, 53] width 478 height 25
click at [672, 60] on icon "close" at bounding box center [674, 54] width 13 height 13
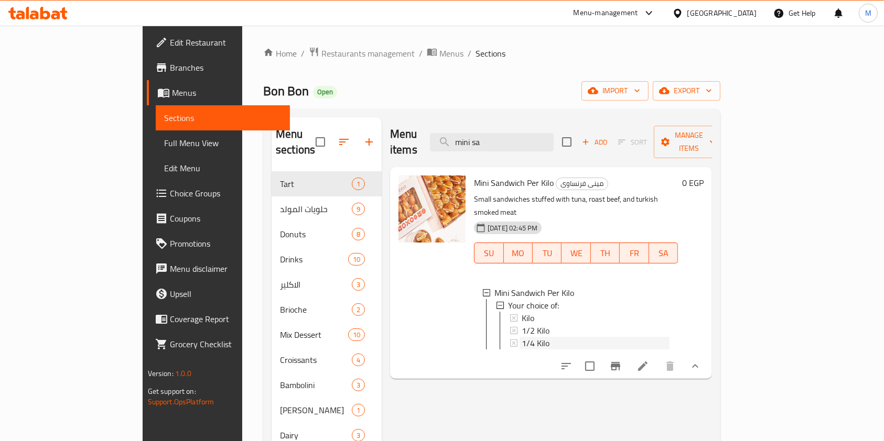
click at [570, 337] on div "1/4 Kilo" at bounding box center [595, 343] width 148 height 13
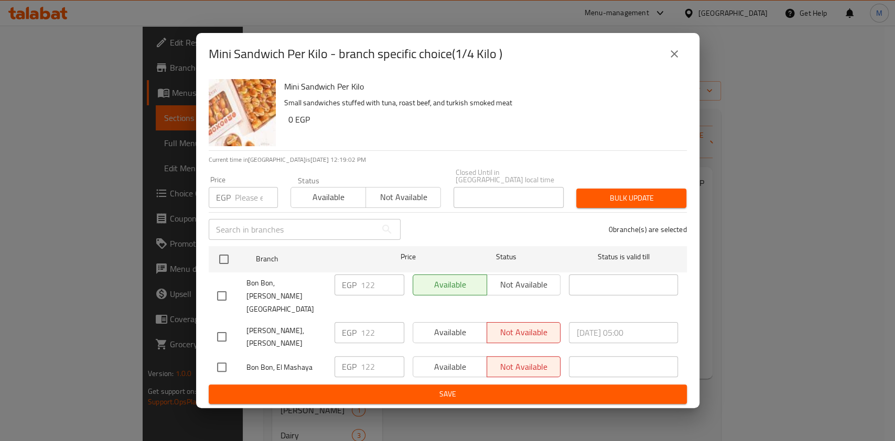
click at [226, 326] on input "checkbox" at bounding box center [222, 337] width 22 height 22
checkbox input "false"
click at [222, 356] on input "checkbox" at bounding box center [222, 367] width 22 height 22
checkbox input "true"
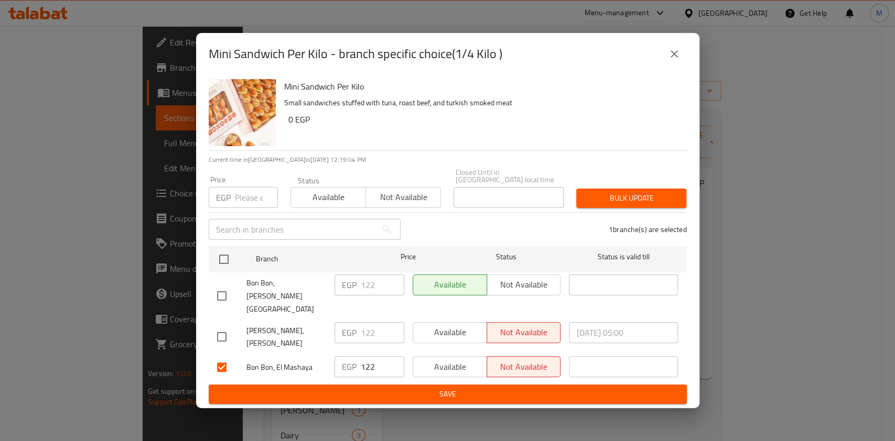
click at [465, 360] on span "Available" at bounding box center [450, 367] width 66 height 15
click at [492, 385] on button "Save" at bounding box center [448, 394] width 478 height 19
click at [492, 384] on div at bounding box center [447, 220] width 895 height 441
